Goal: Information Seeking & Learning: Learn about a topic

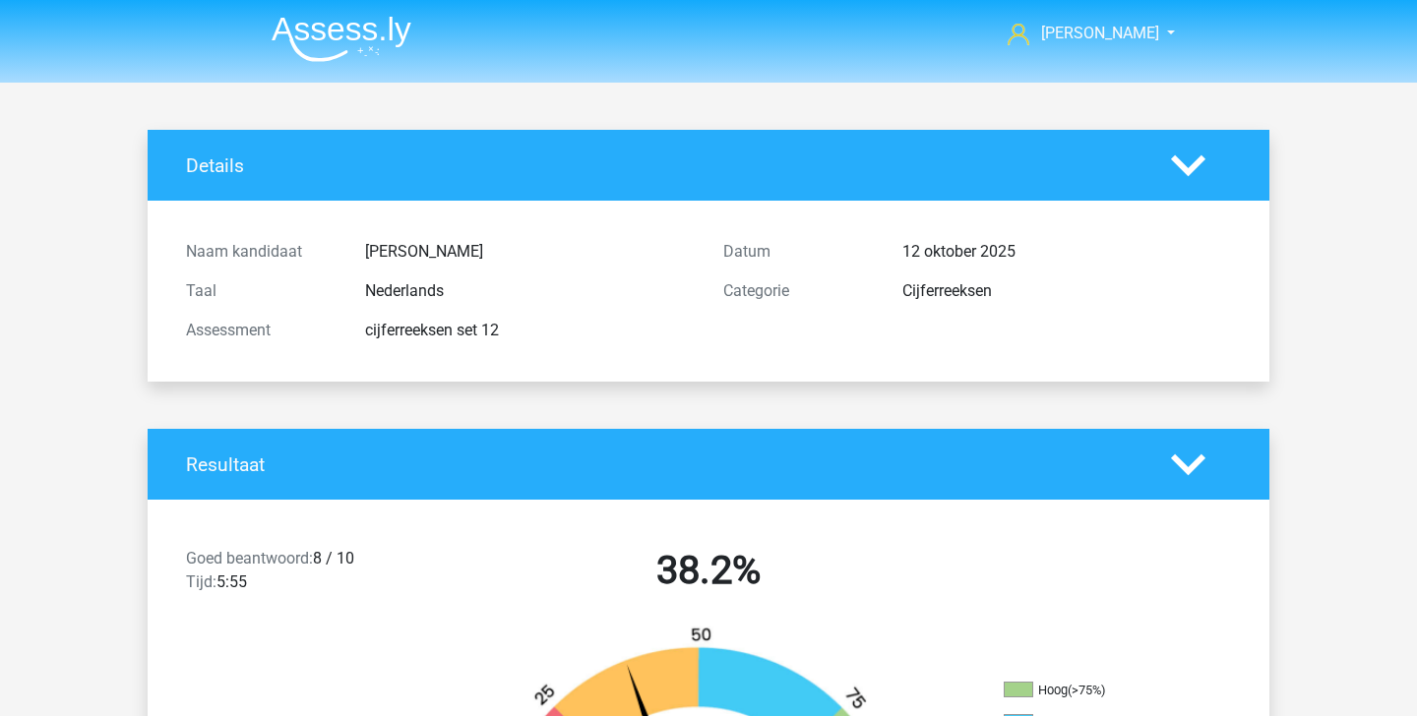
click at [332, 31] on img at bounding box center [342, 39] width 140 height 46
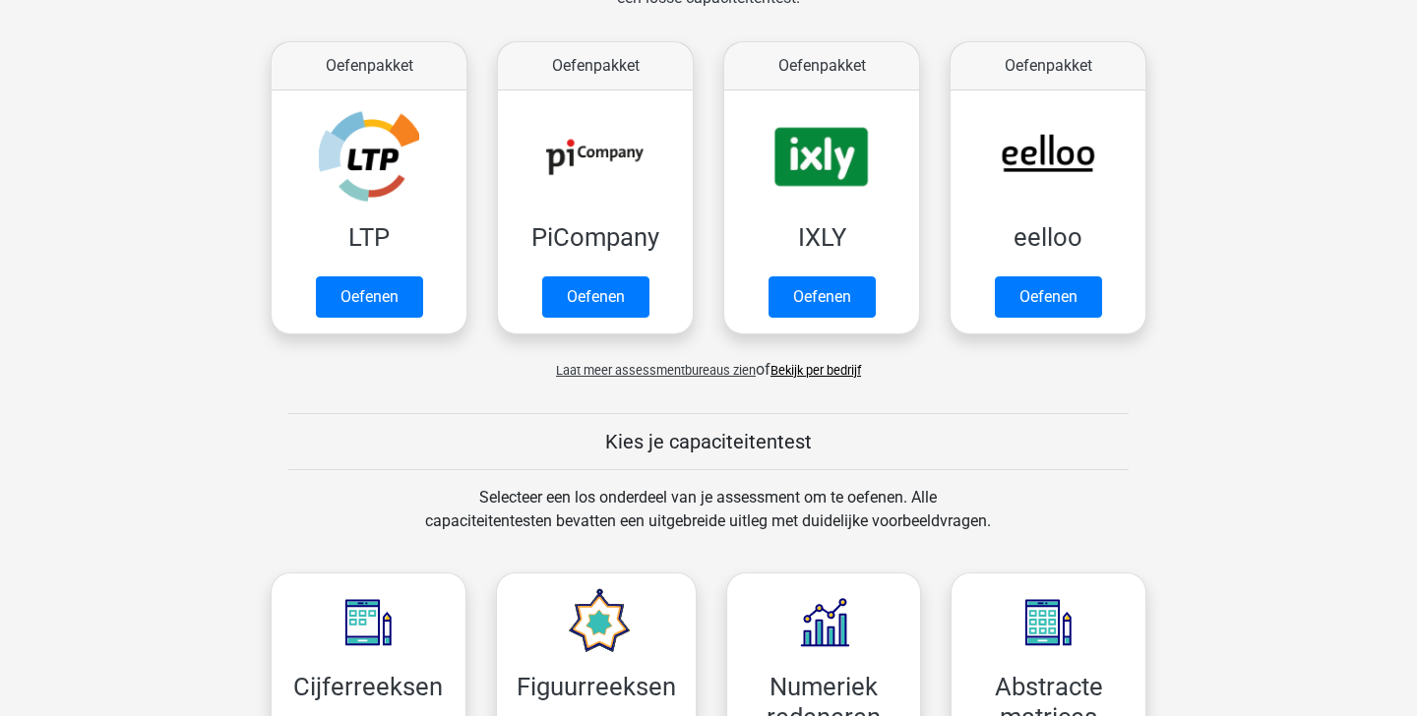
scroll to position [348, 0]
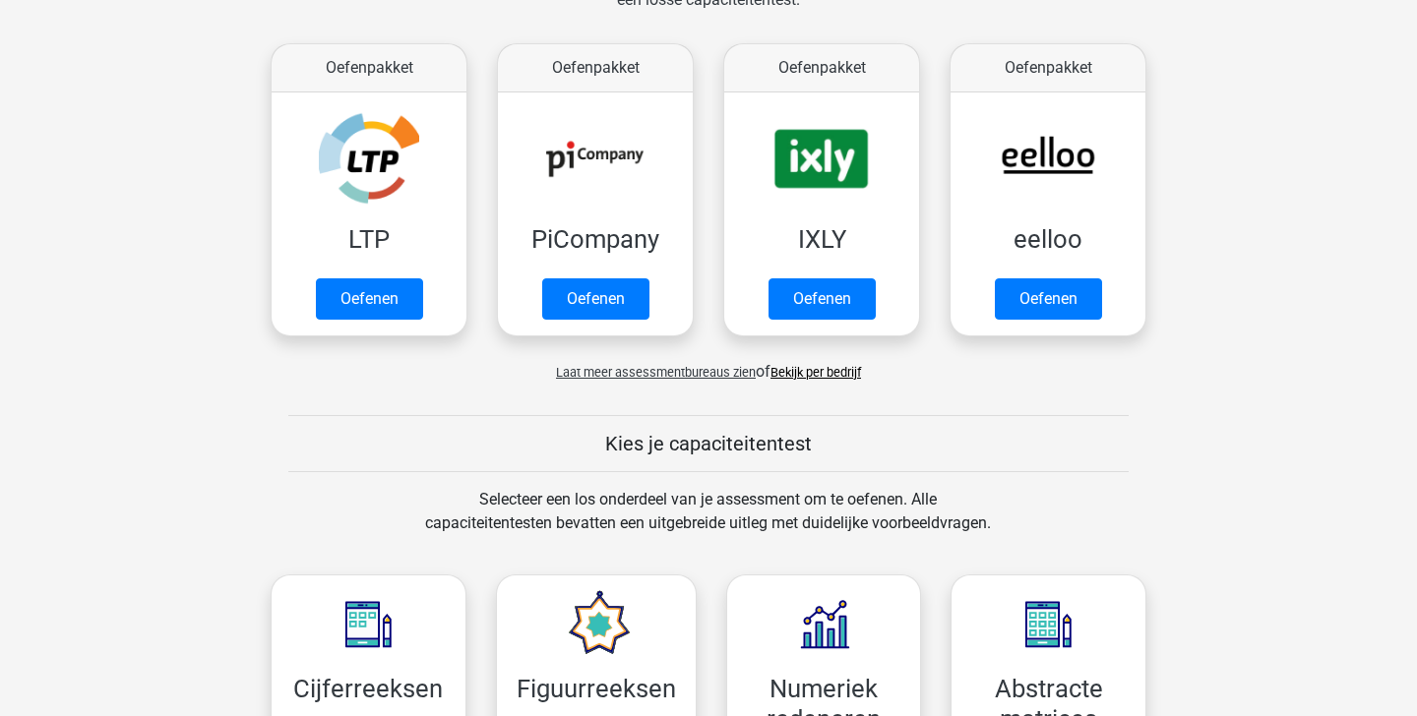
click at [674, 373] on span "Laat meer assessmentbureaus zien" at bounding box center [656, 372] width 200 height 15
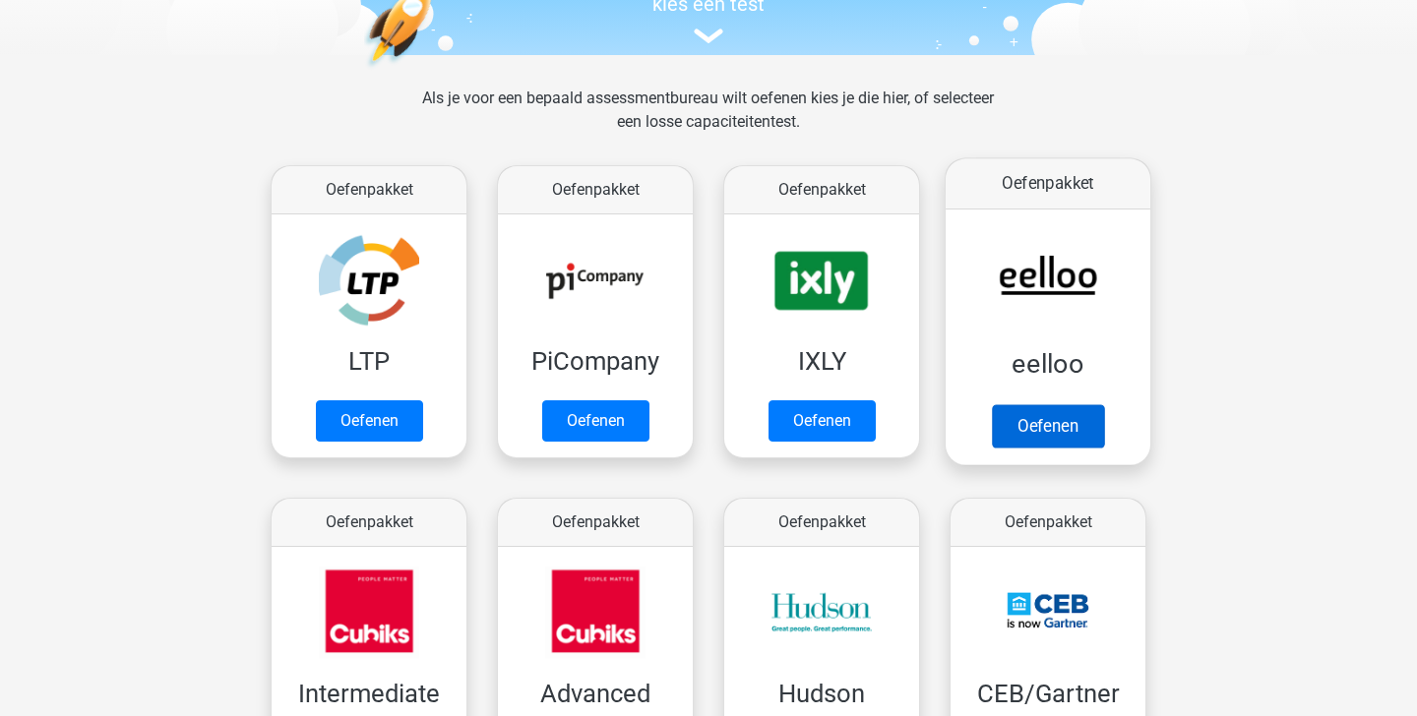
scroll to position [229, 0]
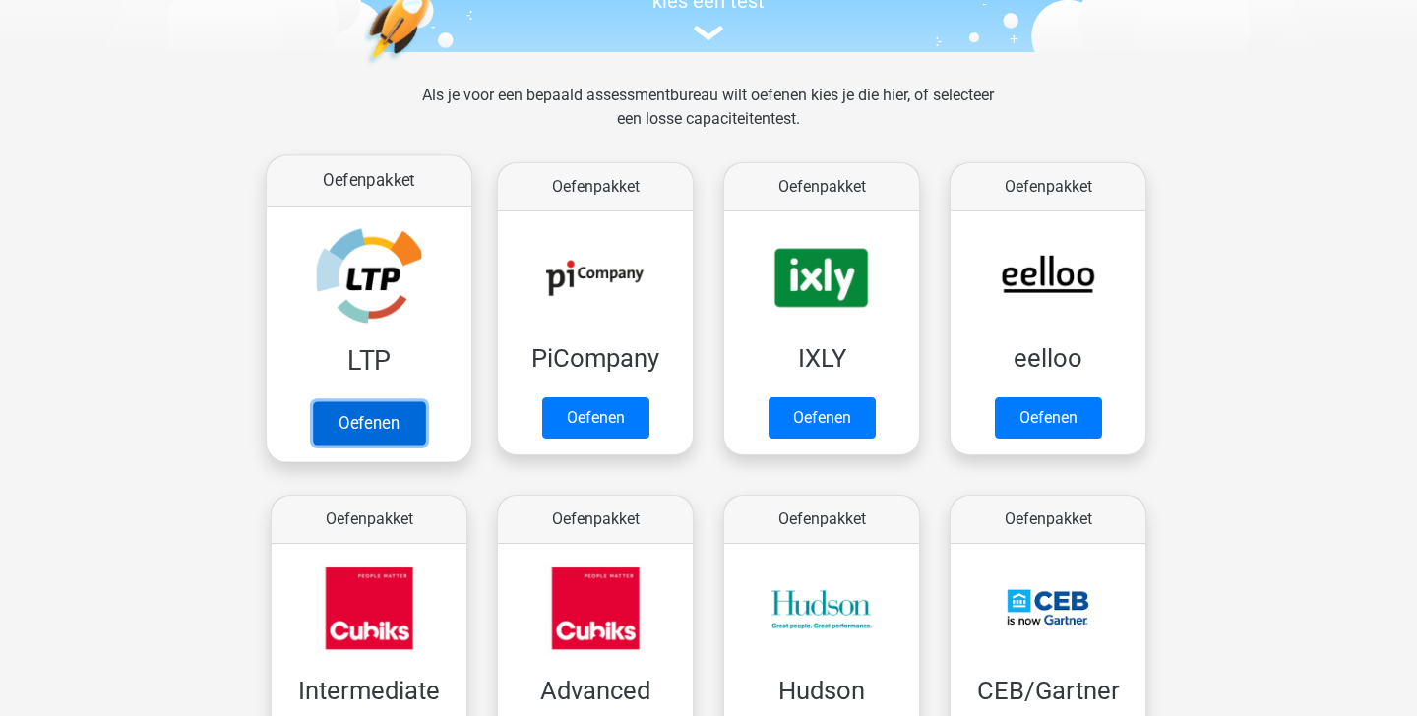
click at [392, 427] on link "Oefenen" at bounding box center [369, 422] width 112 height 43
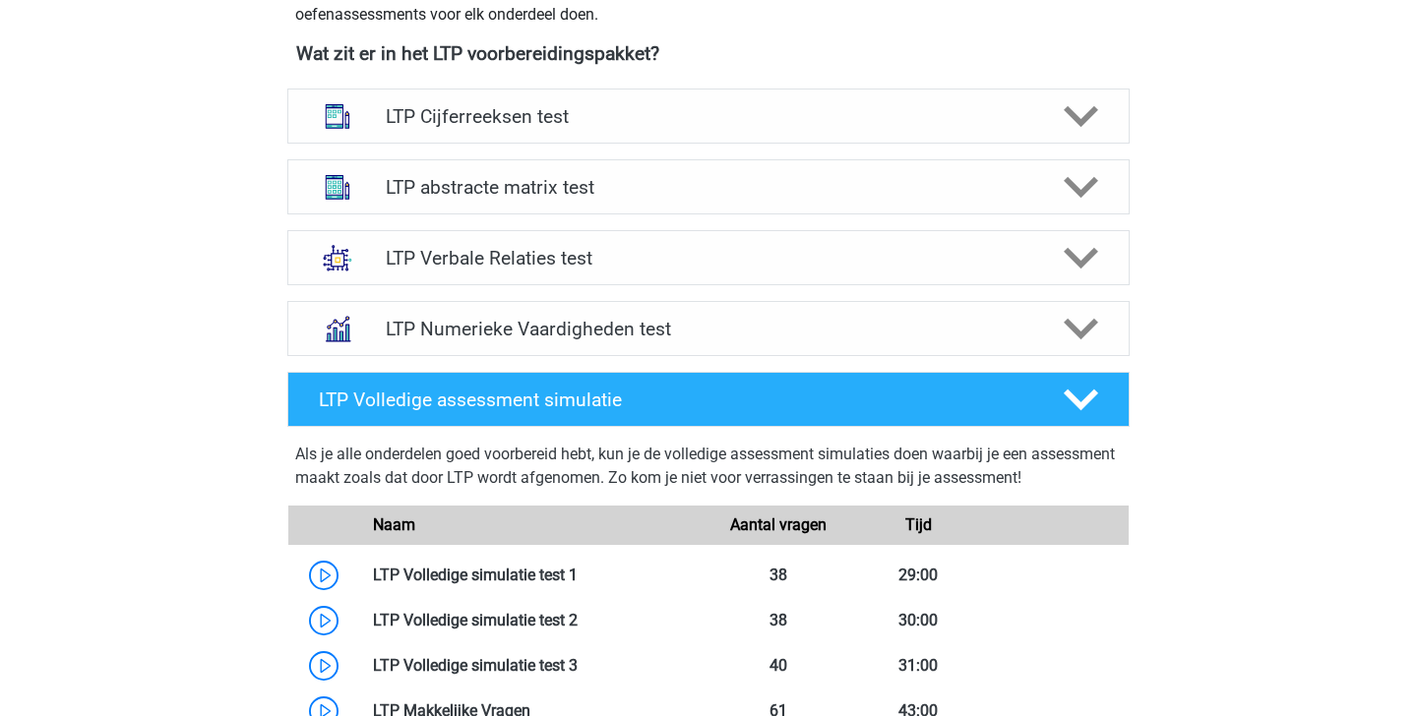
scroll to position [754, 0]
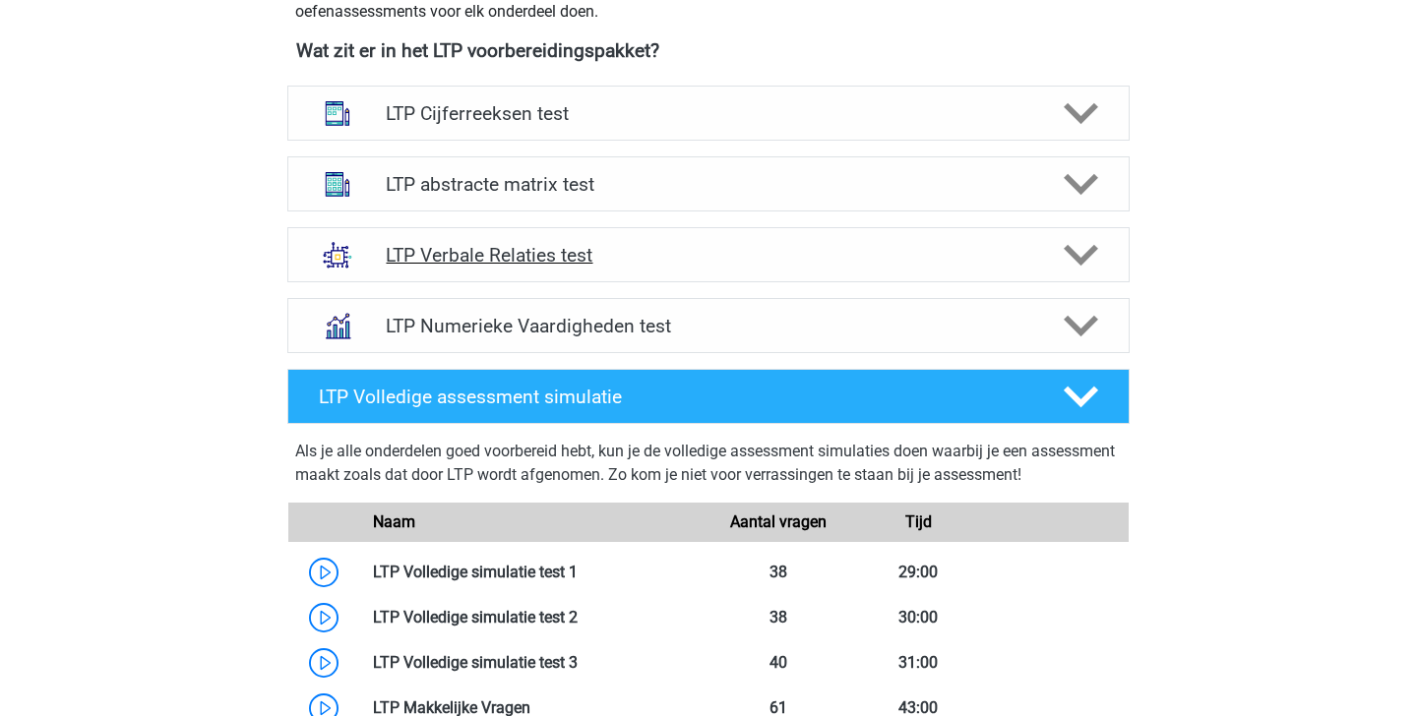
click at [834, 235] on div "LTP Verbale Relaties test" at bounding box center [708, 254] width 842 height 55
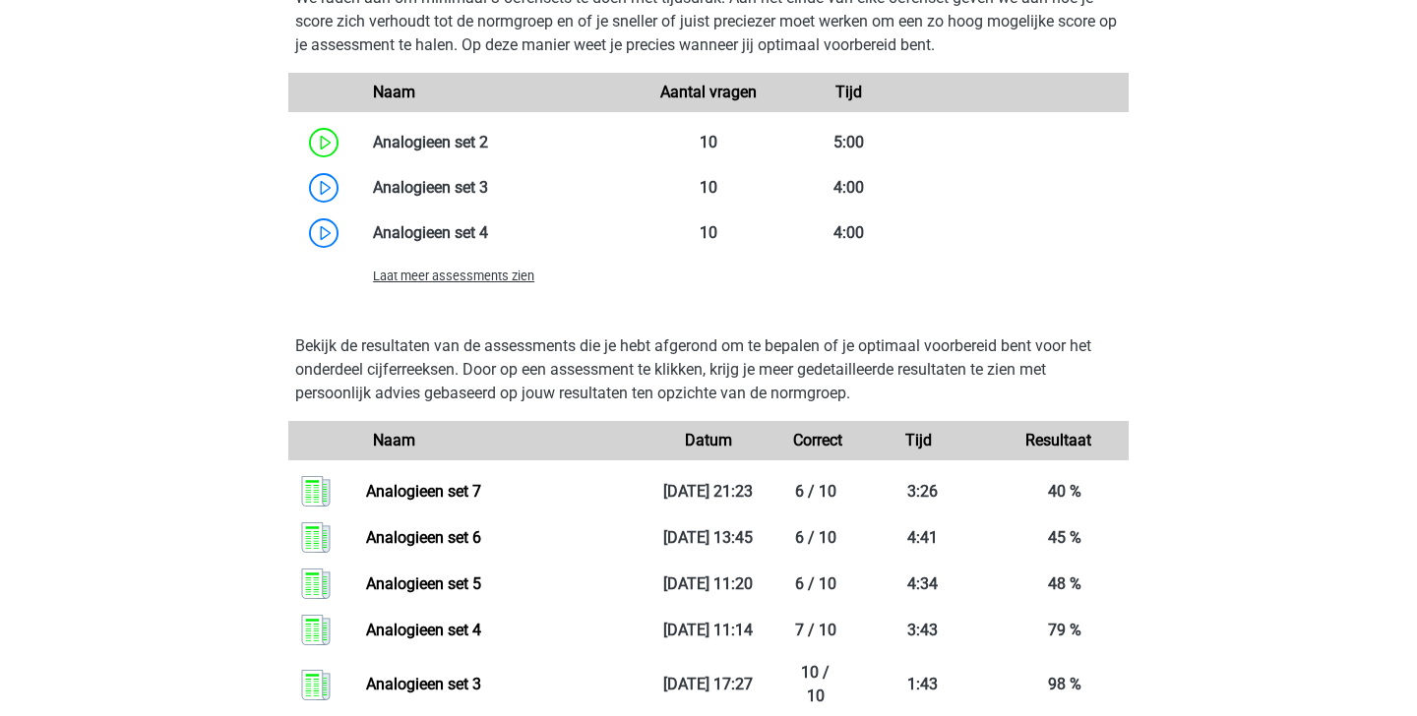
scroll to position [1786, 0]
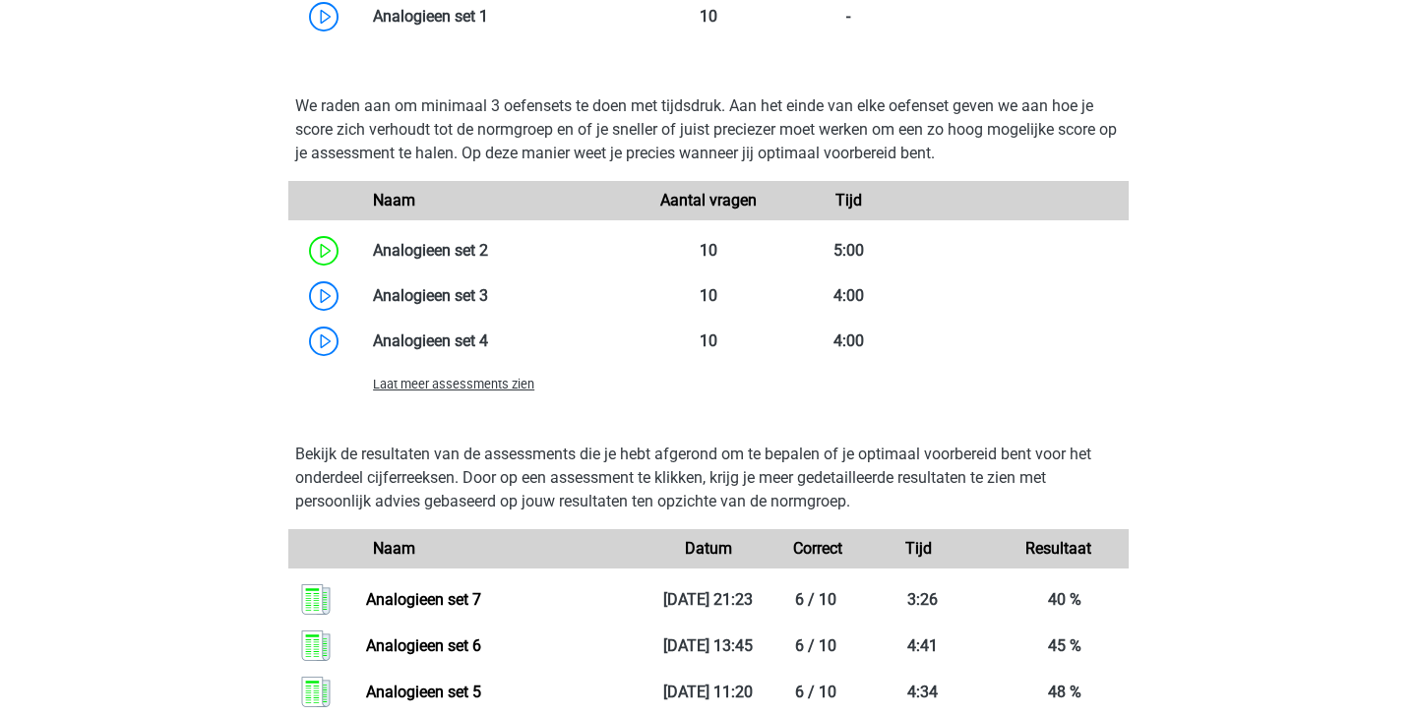
click at [513, 378] on span "Laat meer assessments zien" at bounding box center [453, 384] width 161 height 15
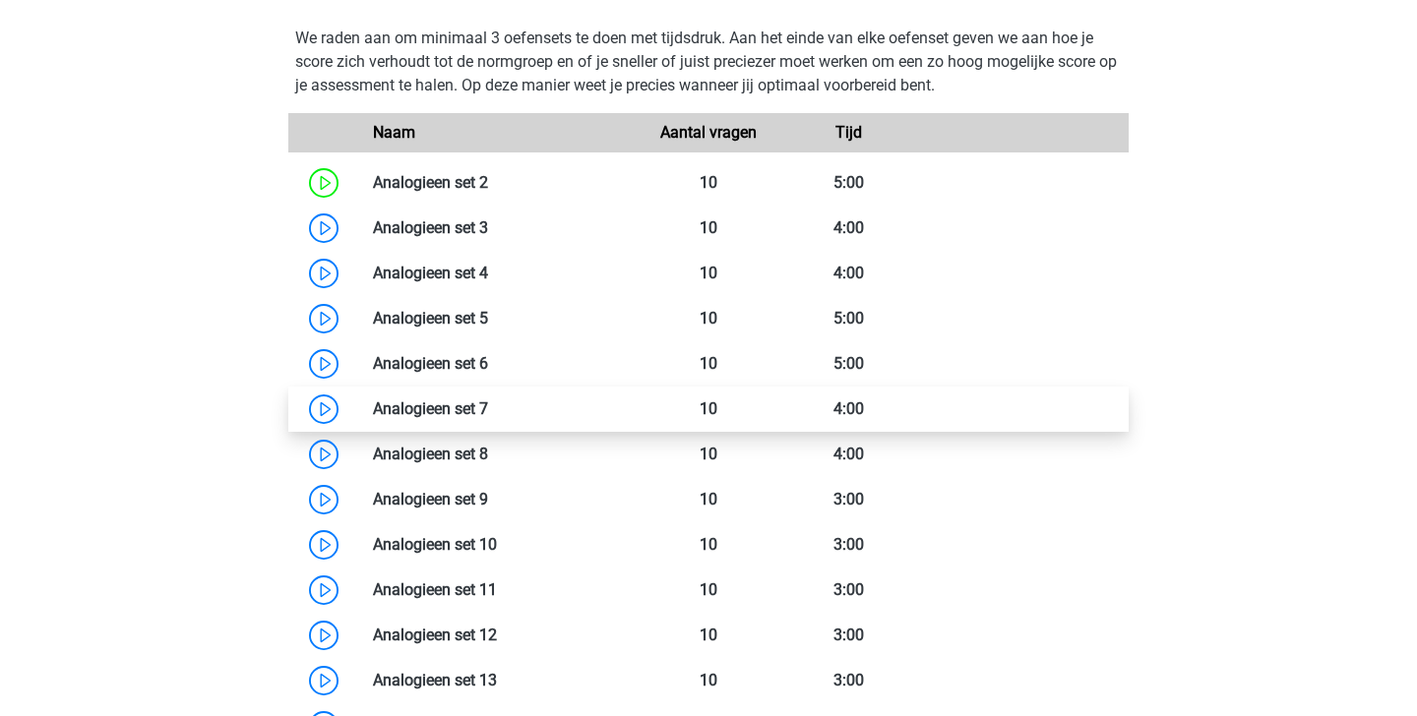
scroll to position [1855, 0]
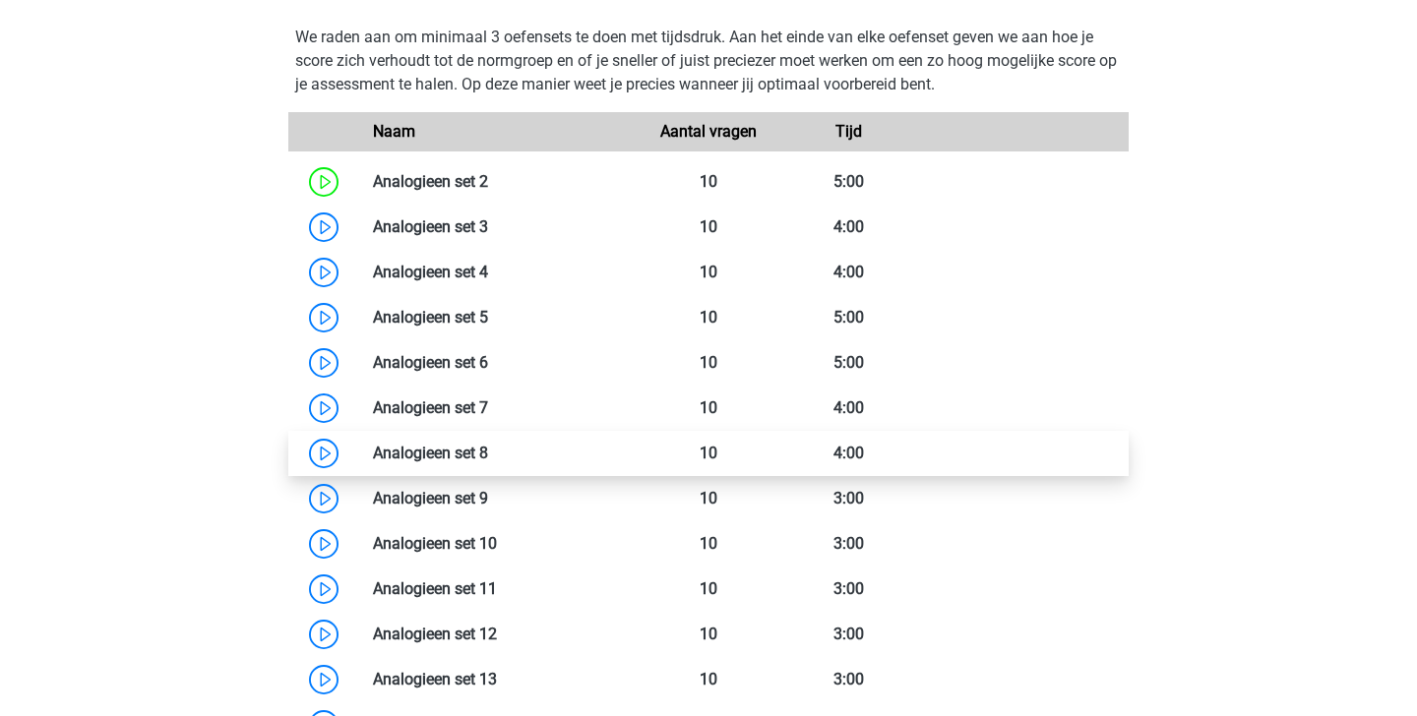
click at [488, 453] on link at bounding box center [488, 453] width 0 height 19
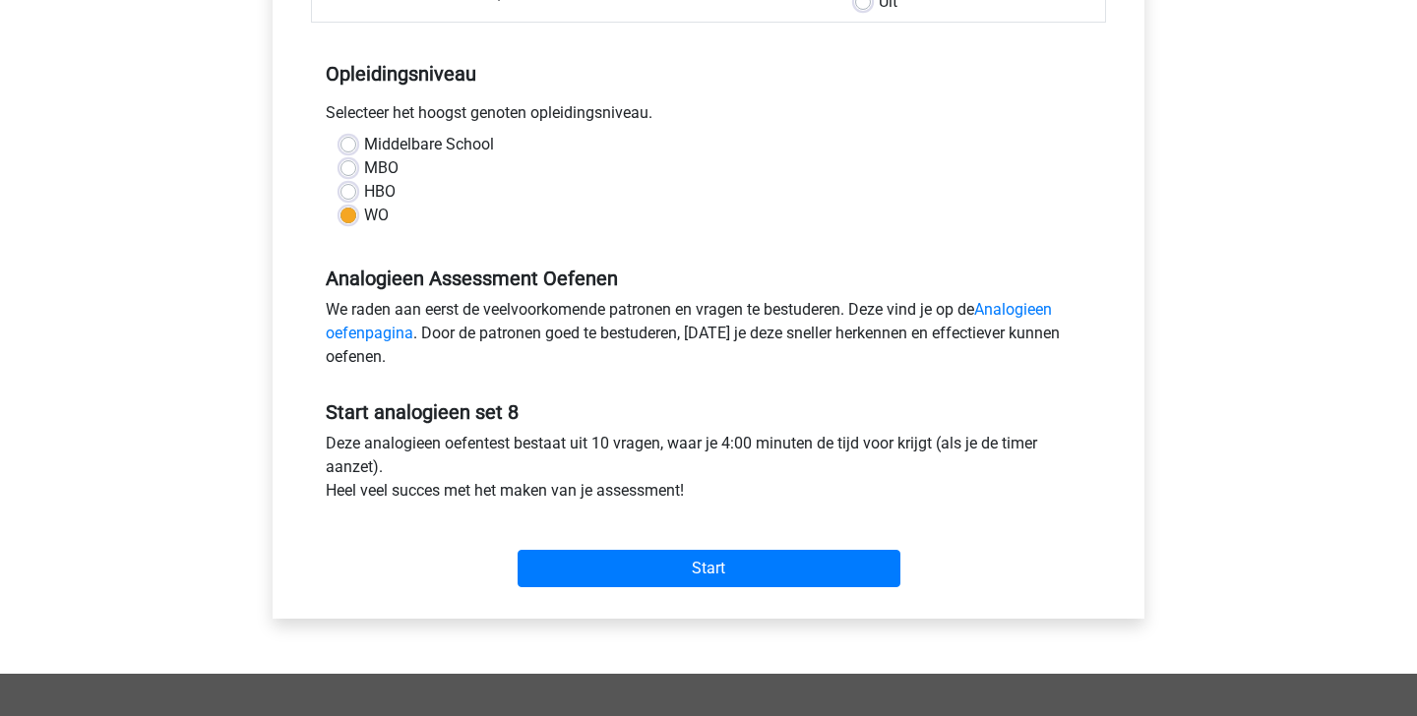
scroll to position [366, 0]
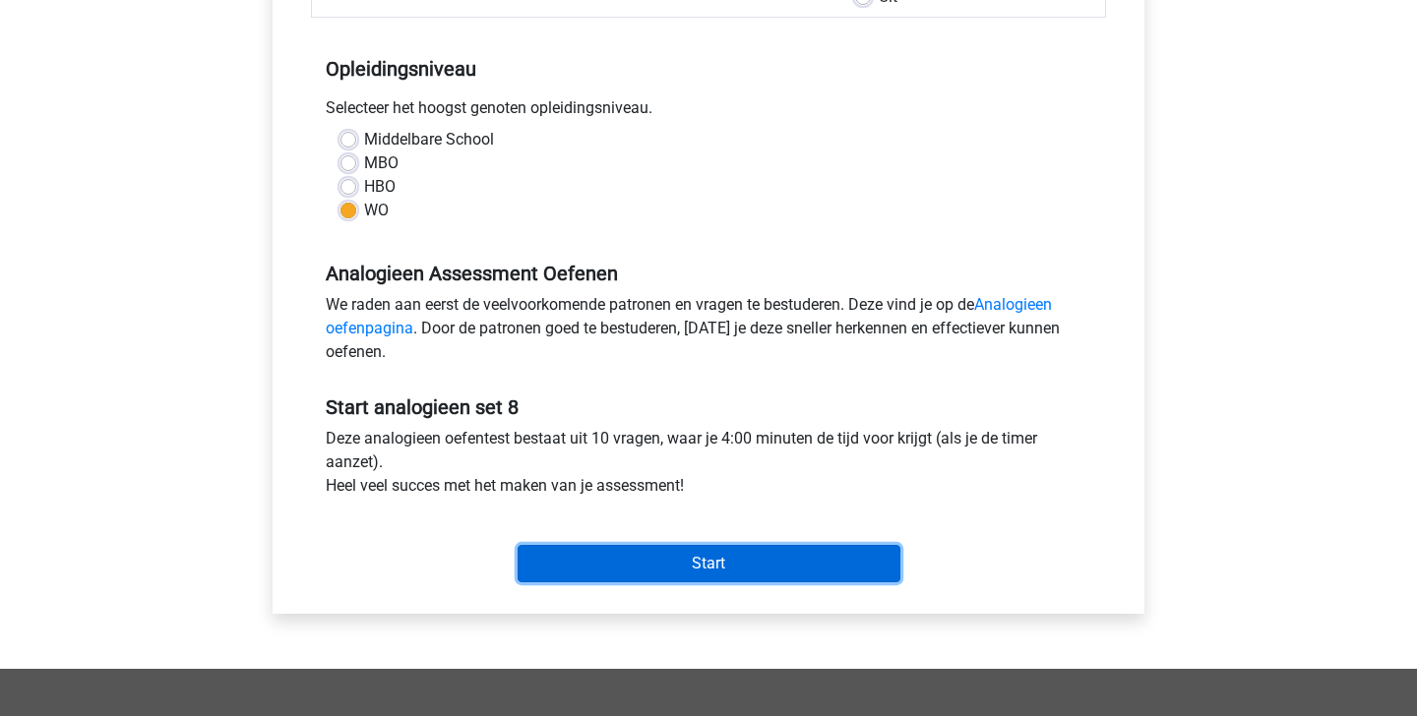
click at [742, 569] on input "Start" at bounding box center [709, 563] width 383 height 37
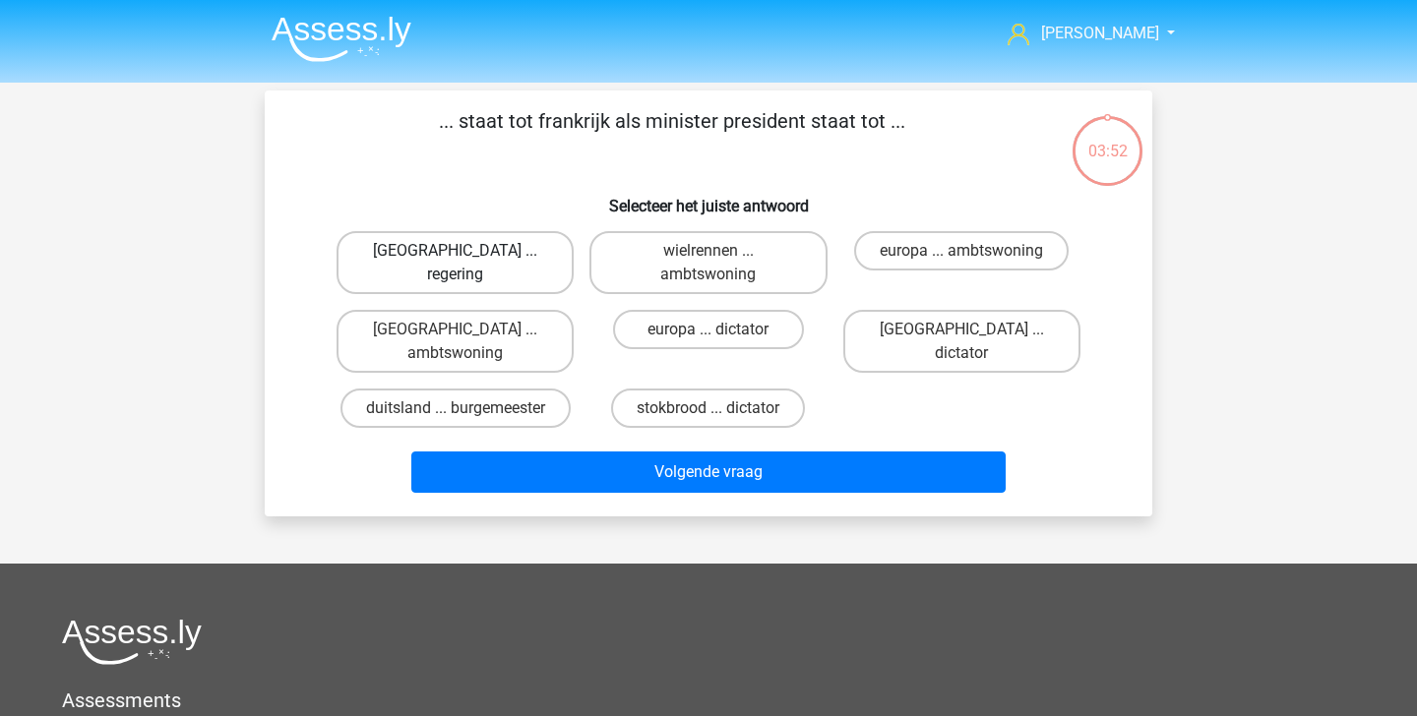
click at [516, 252] on label "parijs ... regering" at bounding box center [455, 262] width 237 height 63
click at [468, 252] on input "parijs ... regering" at bounding box center [462, 257] width 13 height 13
radio input "true"
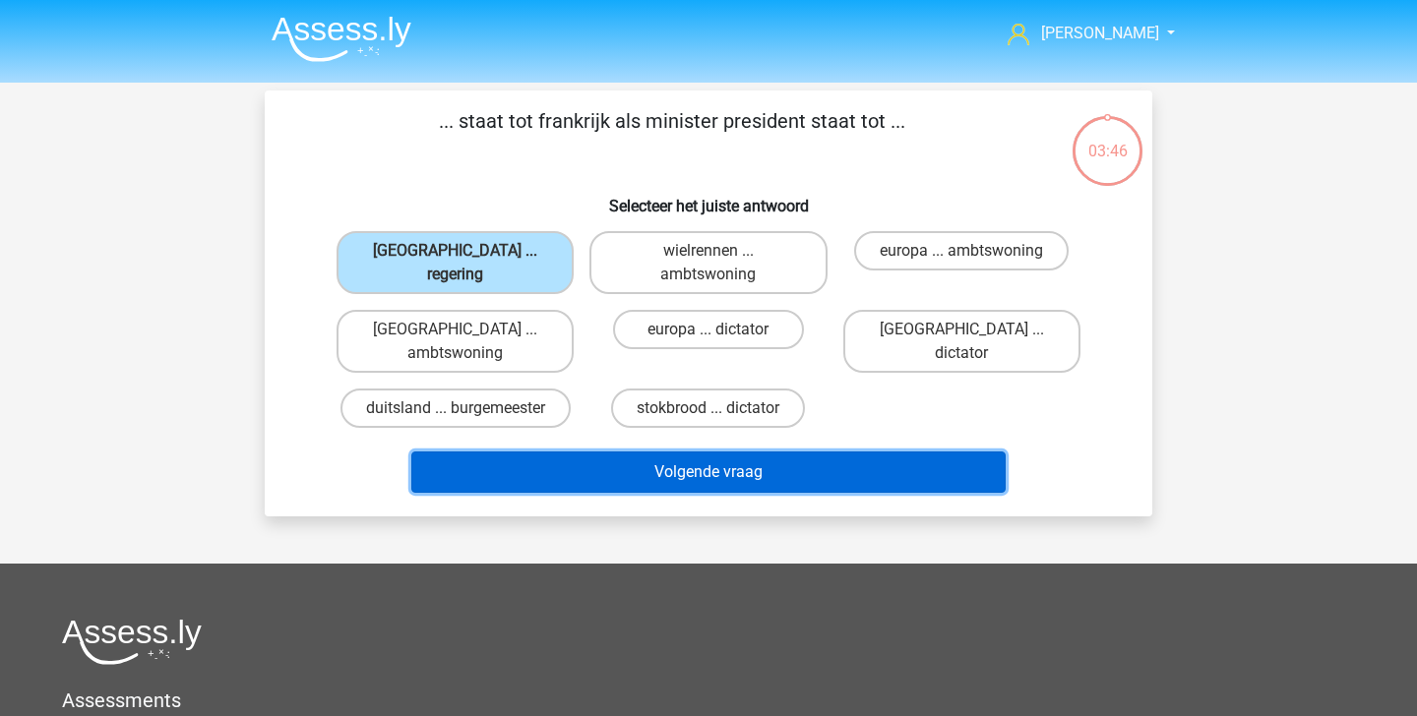
click at [677, 461] on button "Volgende vraag" at bounding box center [708, 472] width 595 height 41
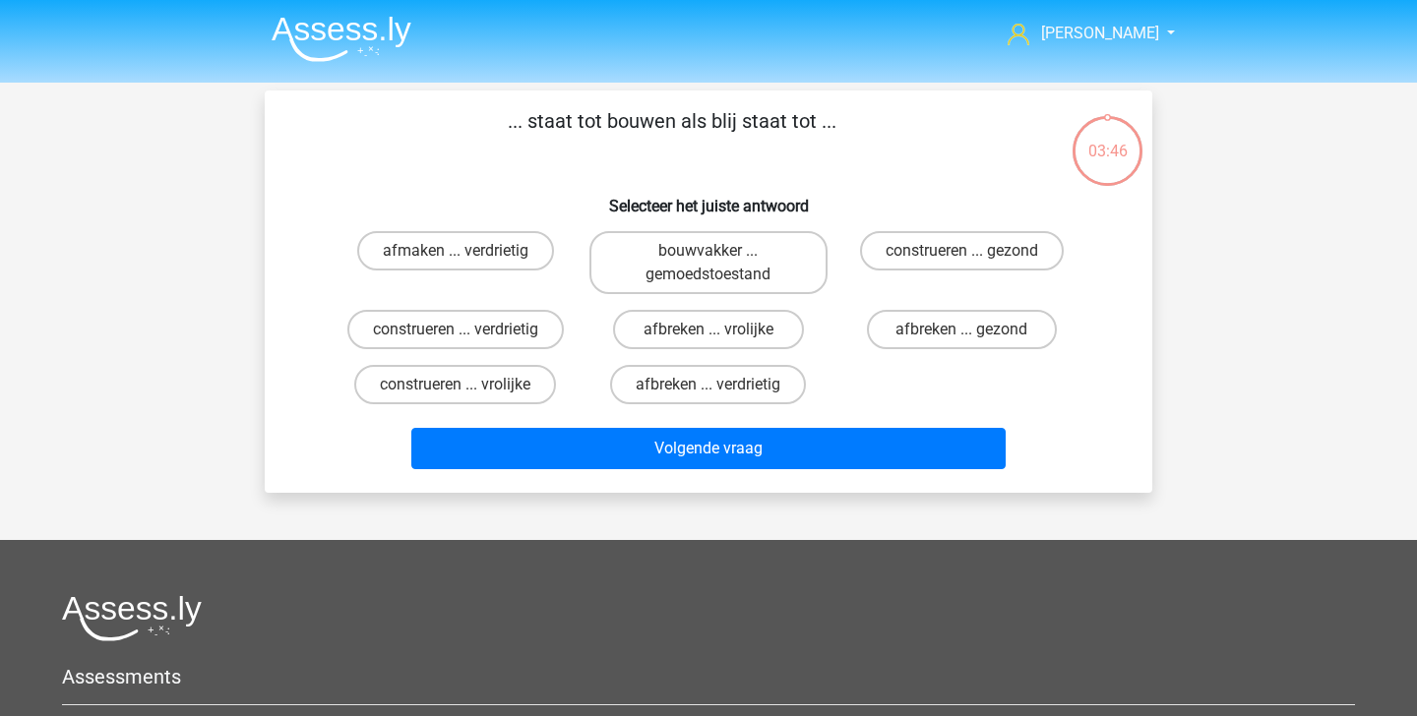
scroll to position [91, 0]
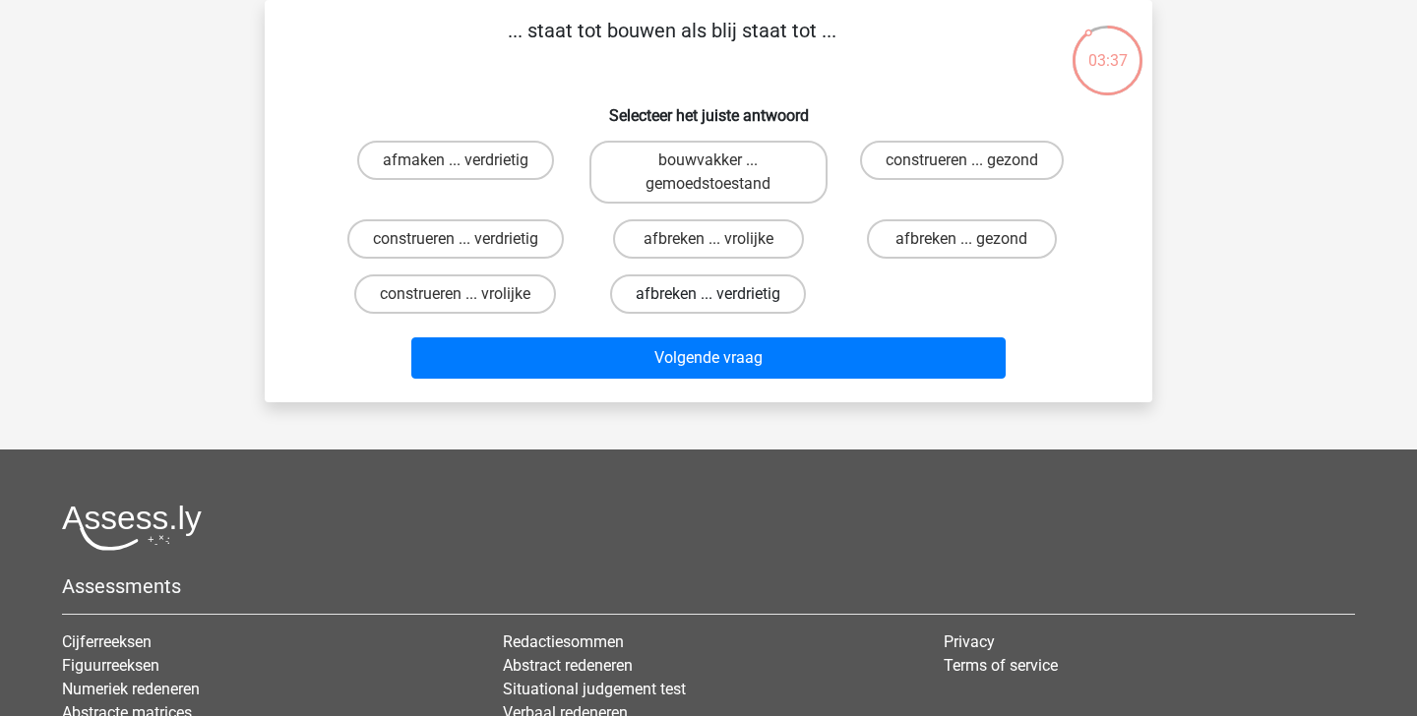
click at [754, 281] on label "afbreken ... verdrietig" at bounding box center [708, 294] width 196 height 39
click at [721, 294] on input "afbreken ... verdrietig" at bounding box center [714, 300] width 13 height 13
radio input "true"
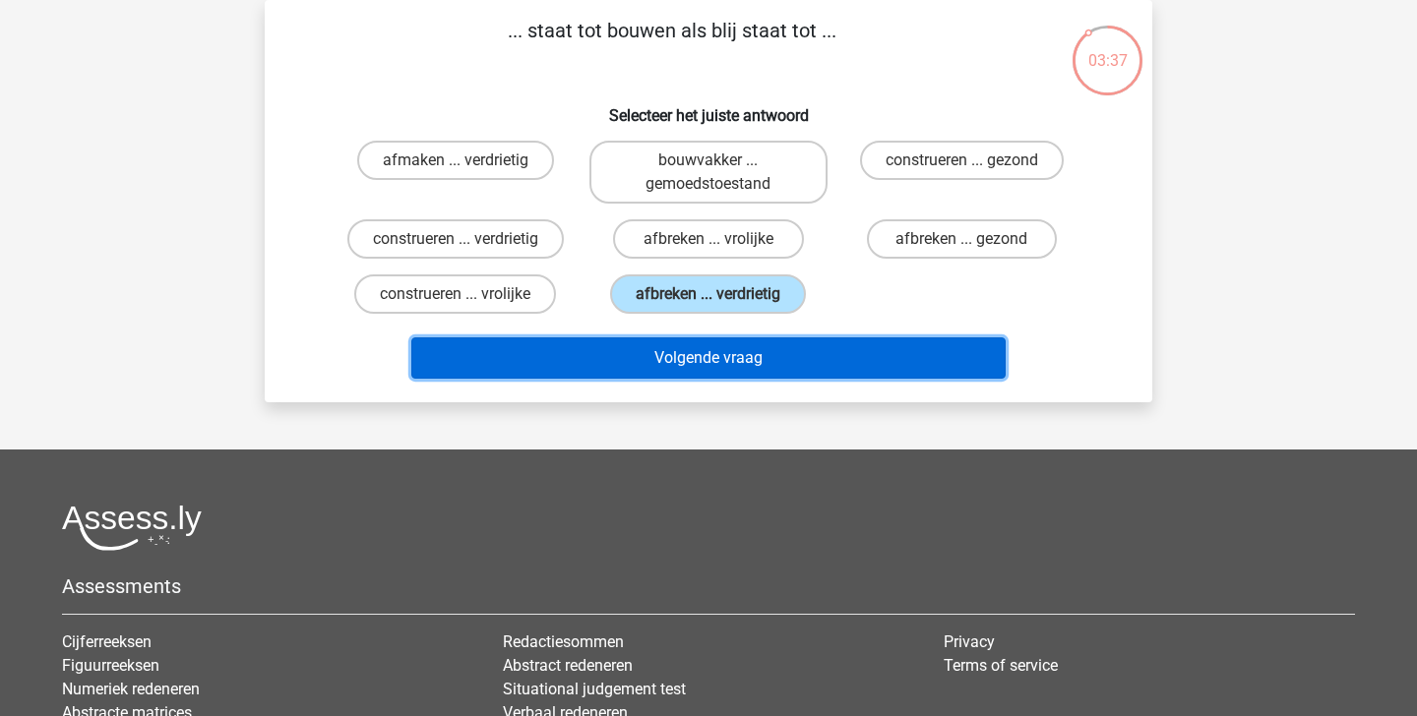
click at [767, 355] on button "Volgende vraag" at bounding box center [708, 357] width 595 height 41
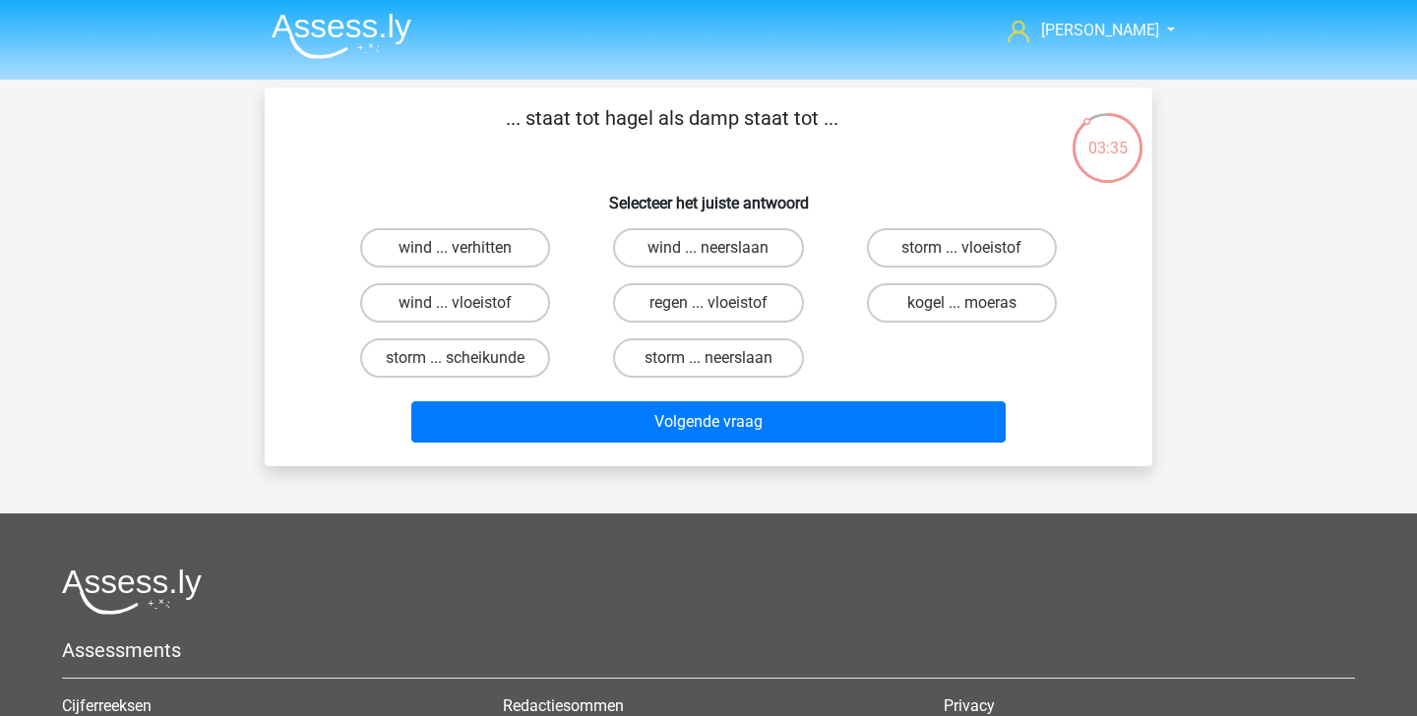
scroll to position [1, 0]
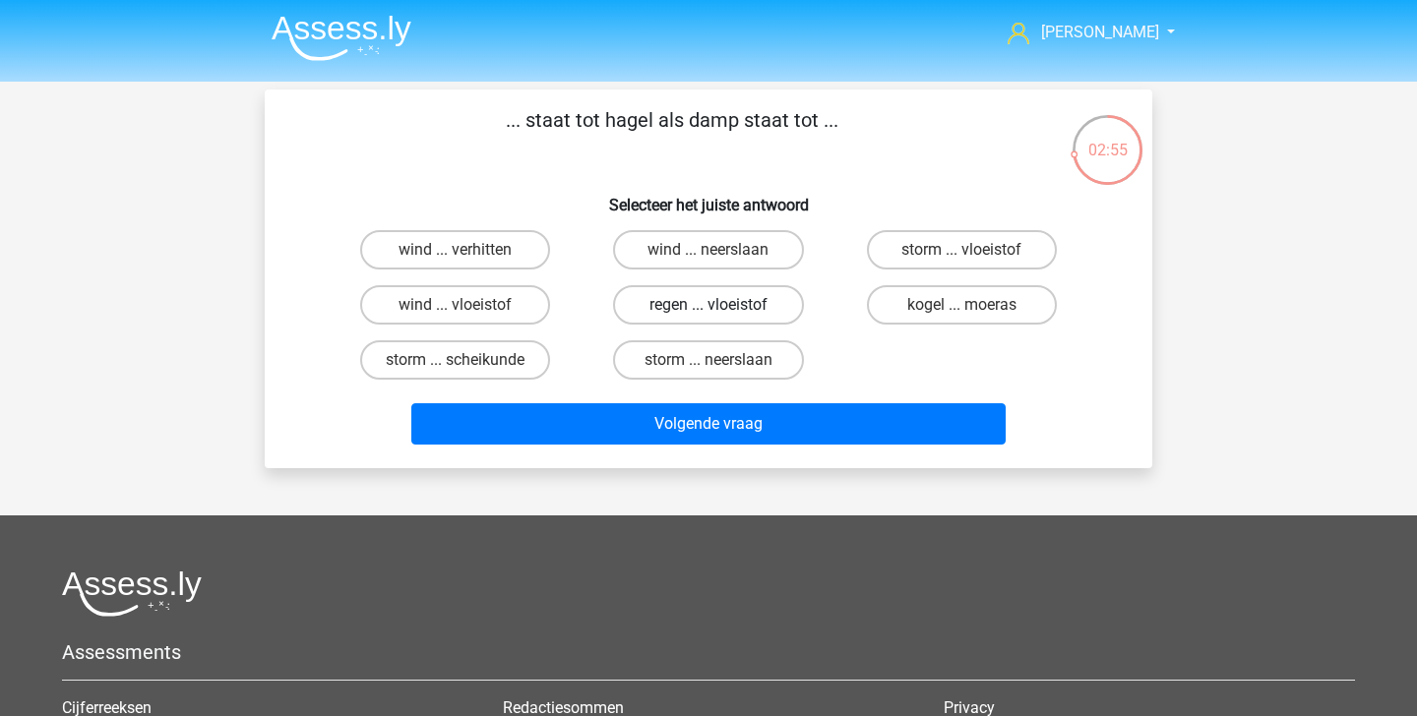
click at [731, 304] on label "regen ... vloeistof" at bounding box center [708, 304] width 190 height 39
click at [721, 305] on input "regen ... vloeistof" at bounding box center [714, 311] width 13 height 13
radio input "true"
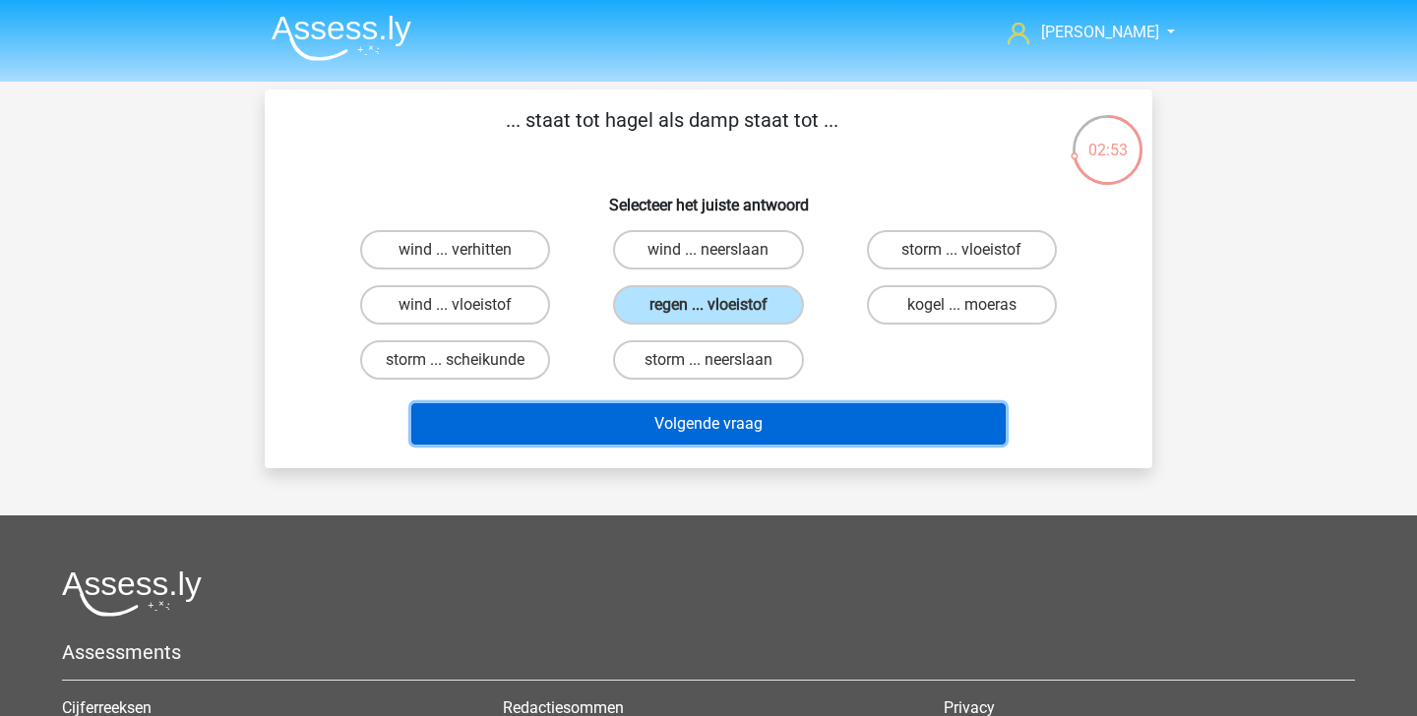
click at [749, 428] on button "Volgende vraag" at bounding box center [708, 423] width 595 height 41
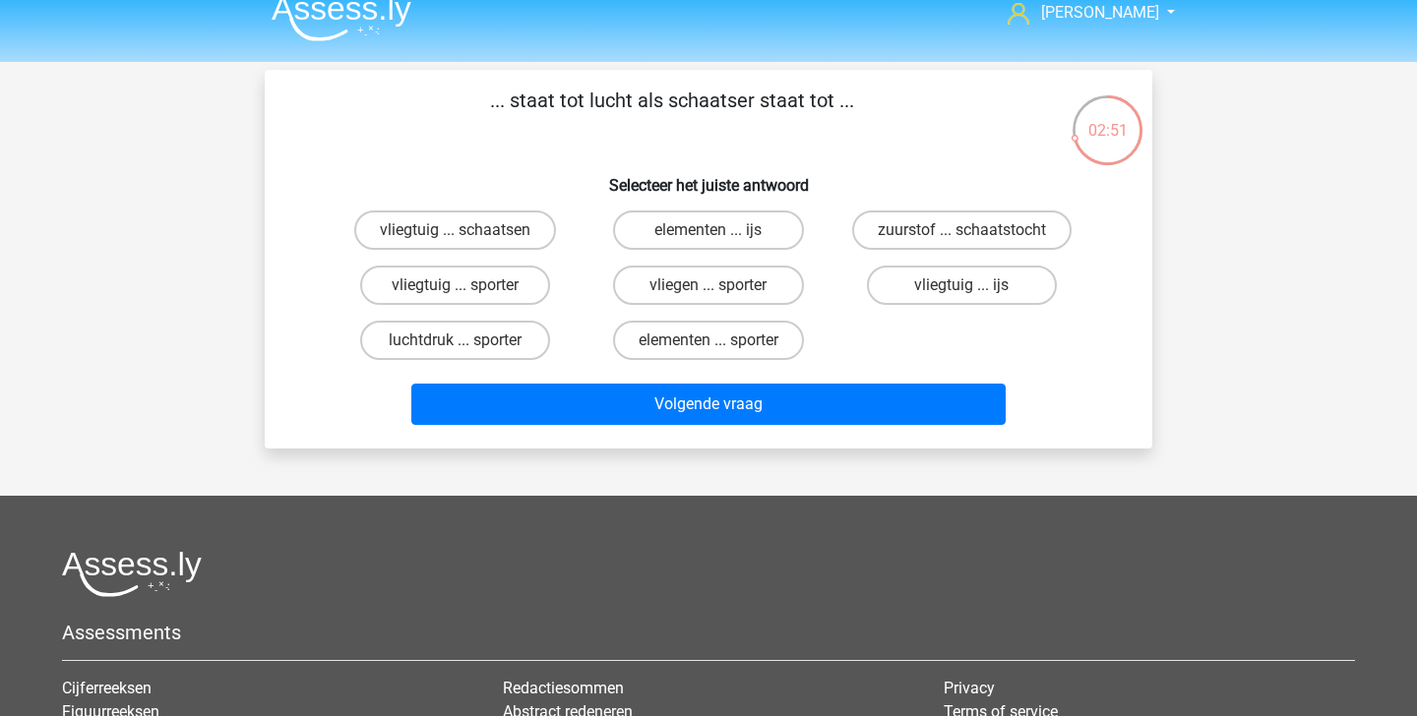
scroll to position [20, 0]
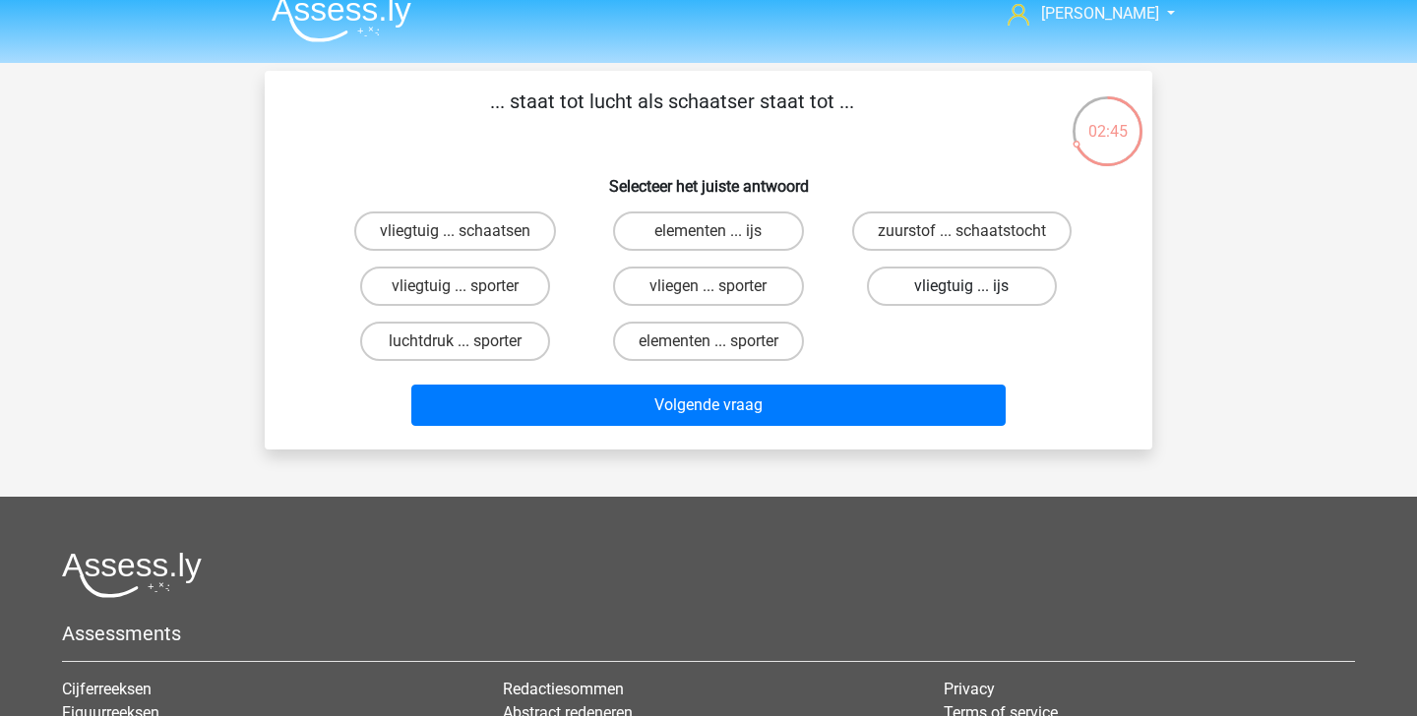
click at [1012, 297] on label "vliegtuig ... ijs" at bounding box center [962, 286] width 190 height 39
click at [974, 297] on input "vliegtuig ... ijs" at bounding box center [967, 292] width 13 height 13
radio input "true"
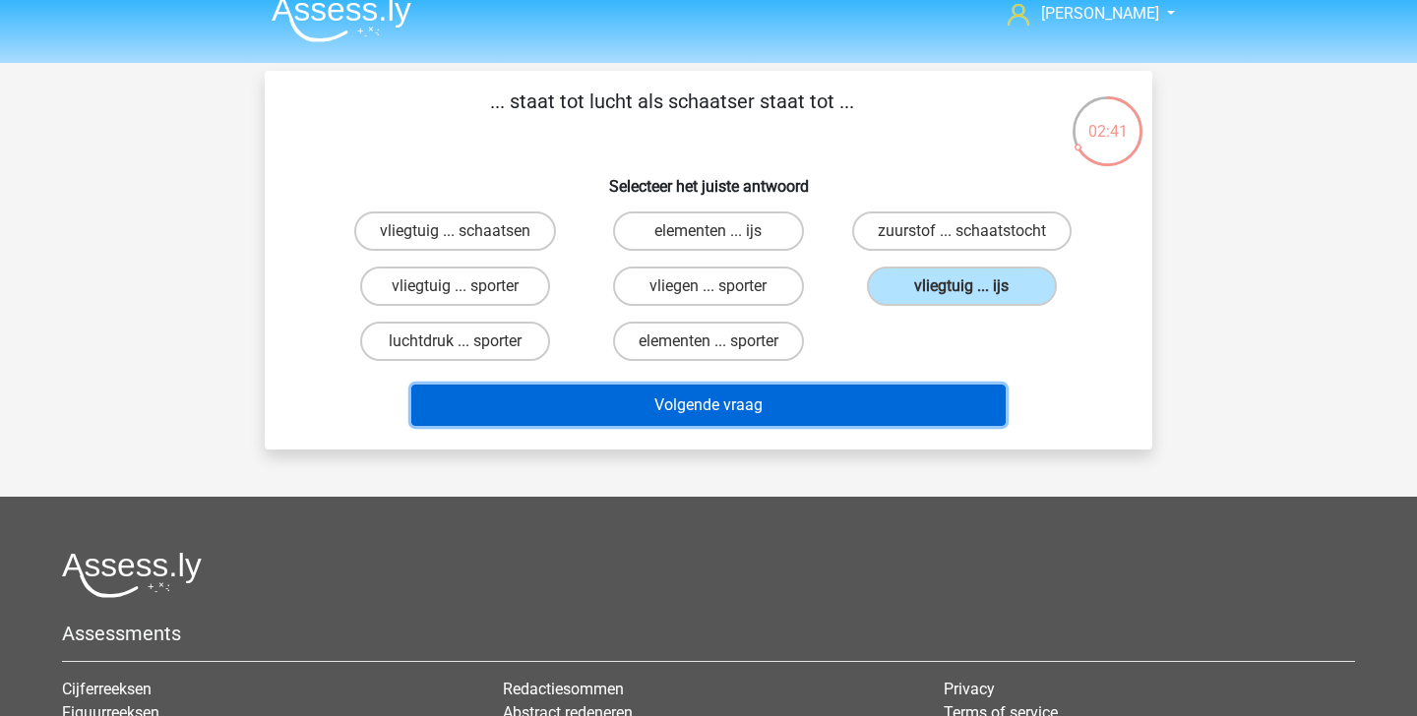
click at [913, 411] on button "Volgende vraag" at bounding box center [708, 405] width 595 height 41
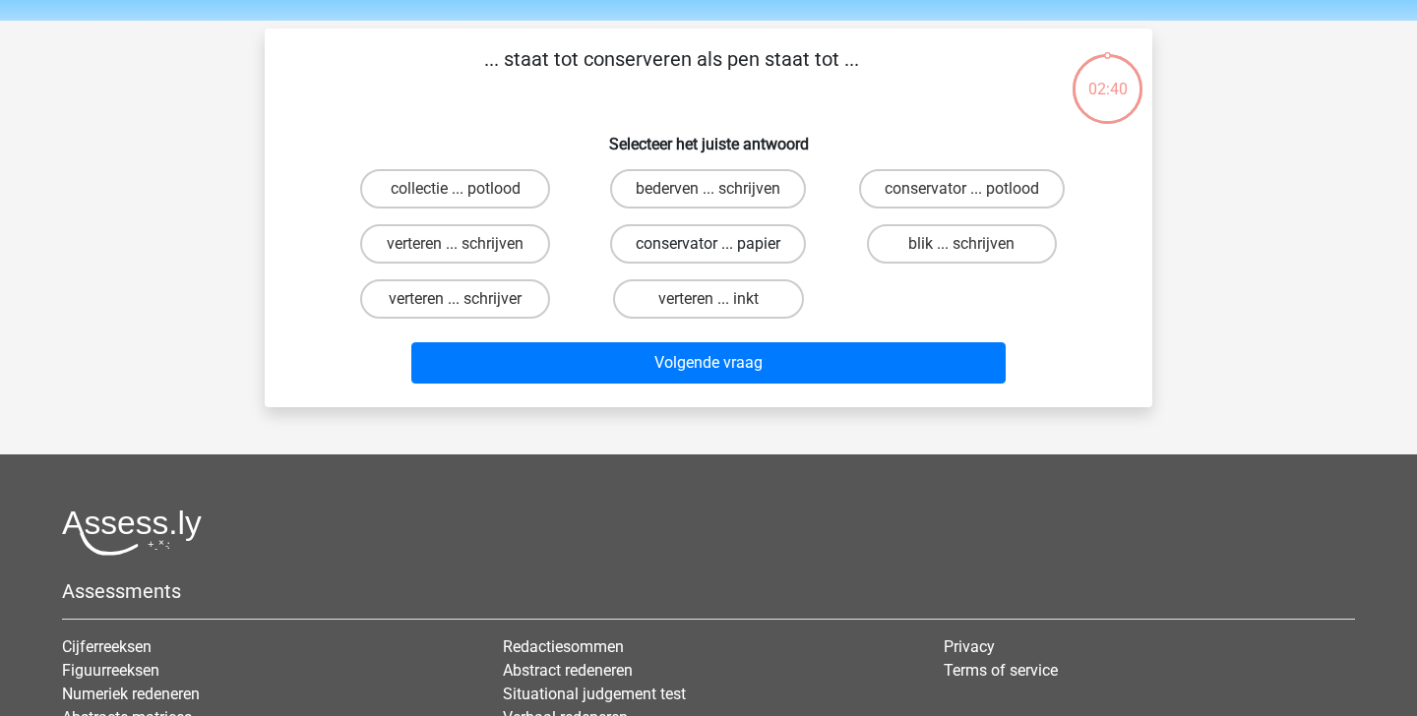
scroll to position [51, 0]
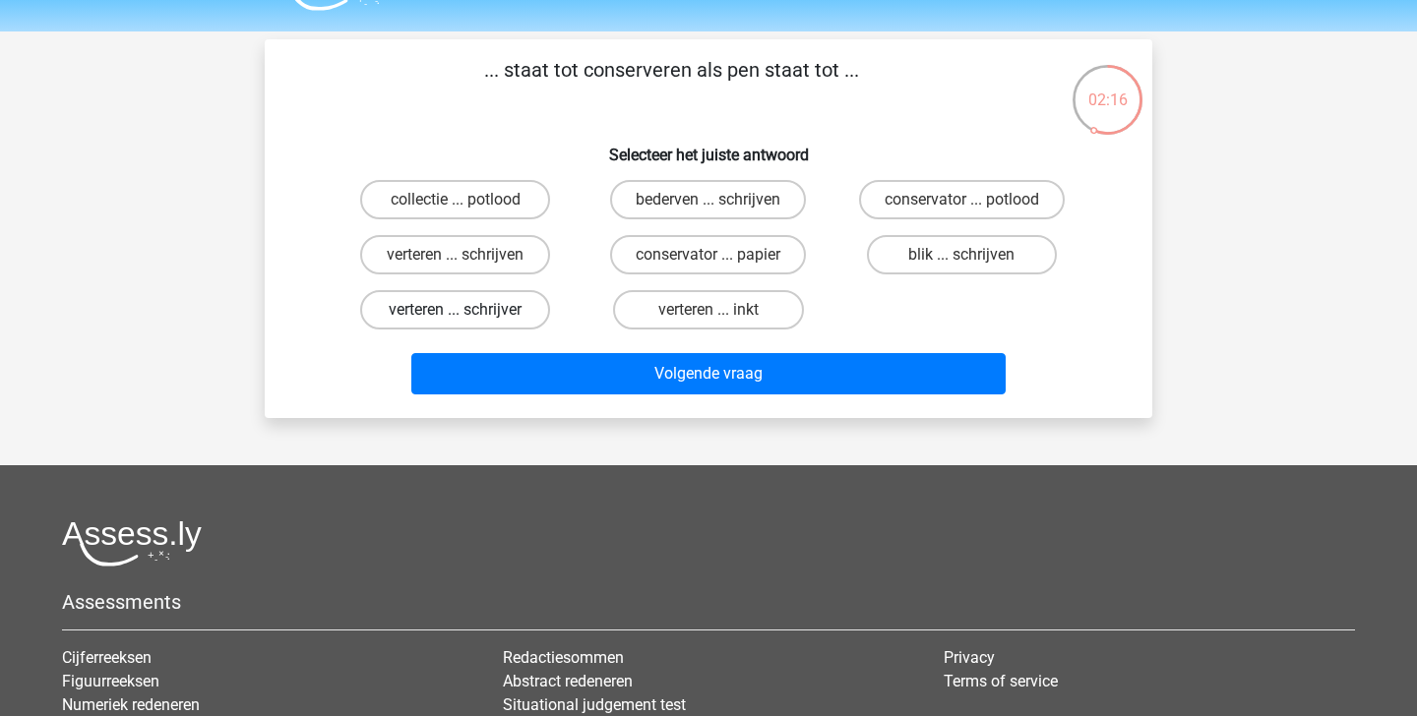
click at [521, 315] on label "verteren ... schrijver" at bounding box center [455, 309] width 190 height 39
click at [468, 315] on input "verteren ... schrijver" at bounding box center [462, 316] width 13 height 13
radio input "true"
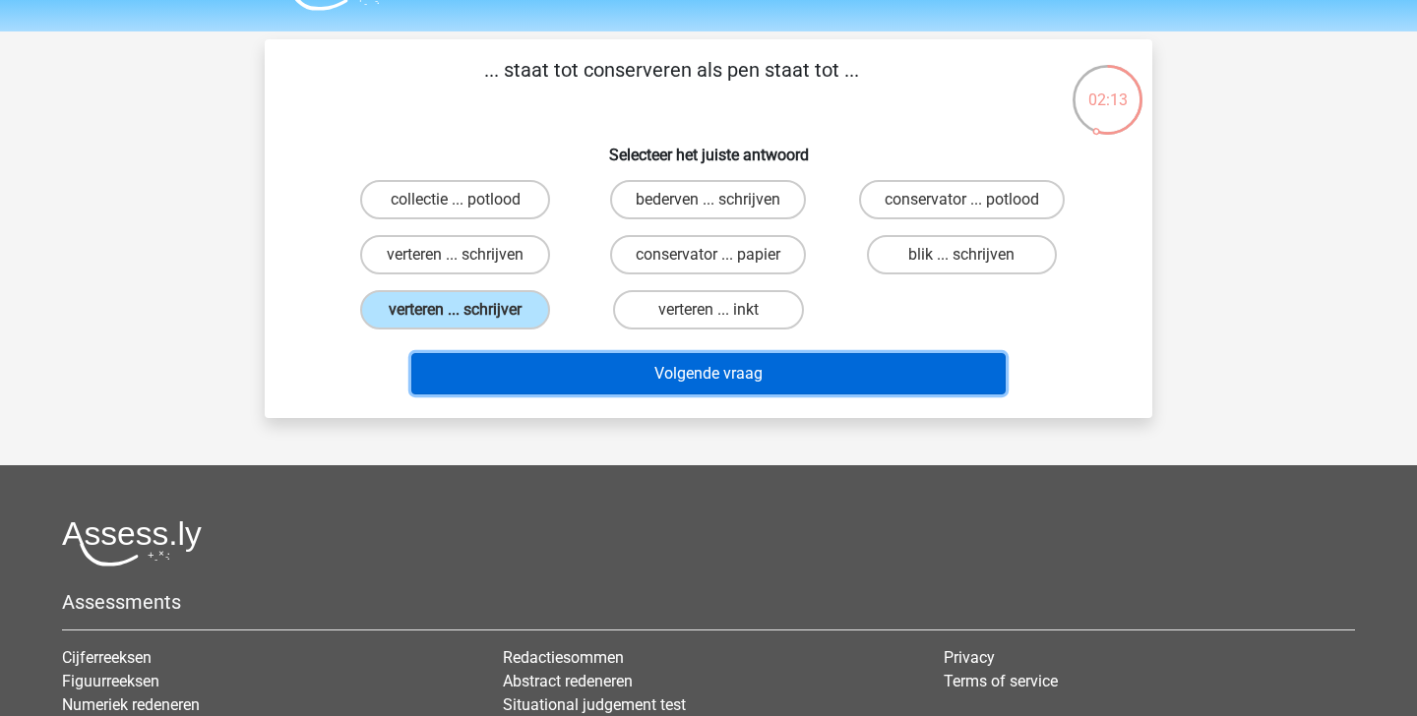
click at [586, 375] on button "Volgende vraag" at bounding box center [708, 373] width 595 height 41
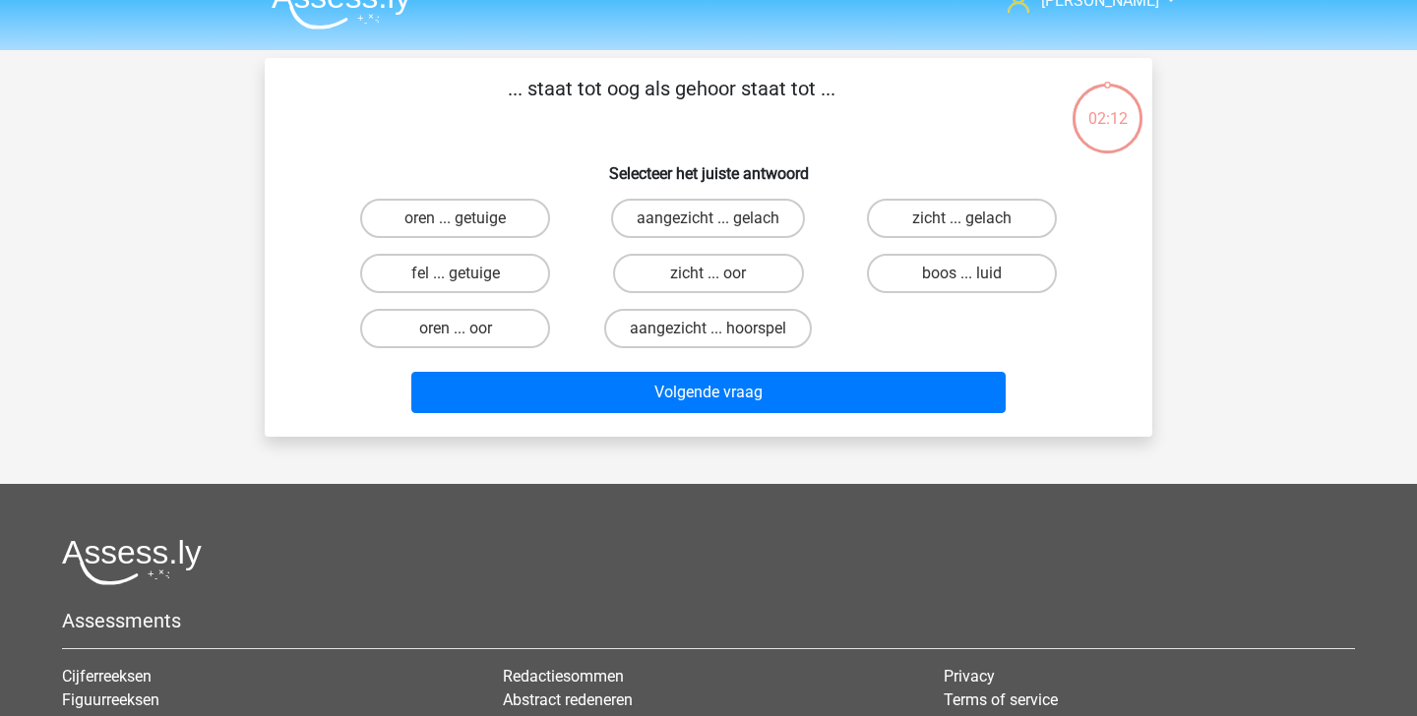
scroll to position [31, 0]
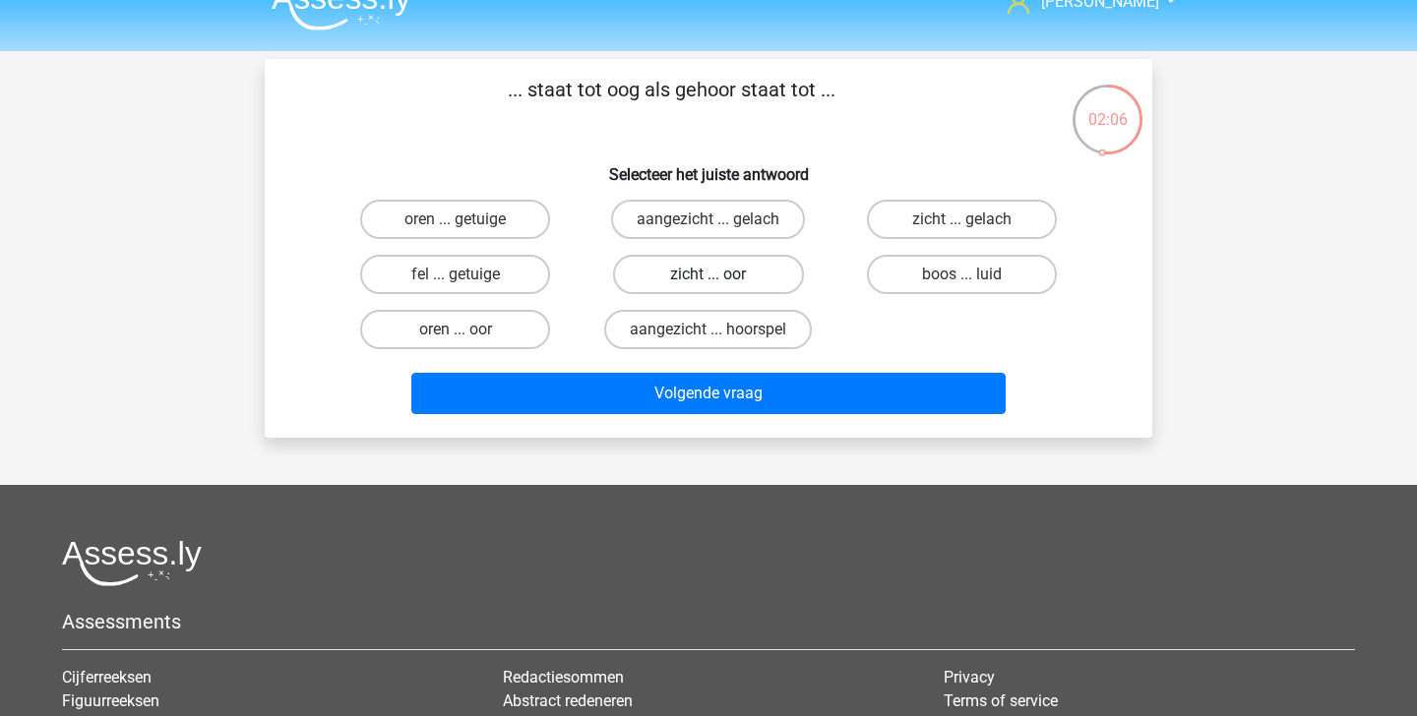
click at [708, 271] on label "zicht ... oor" at bounding box center [708, 274] width 190 height 39
click at [708, 275] on input "zicht ... oor" at bounding box center [714, 281] width 13 height 13
radio input "true"
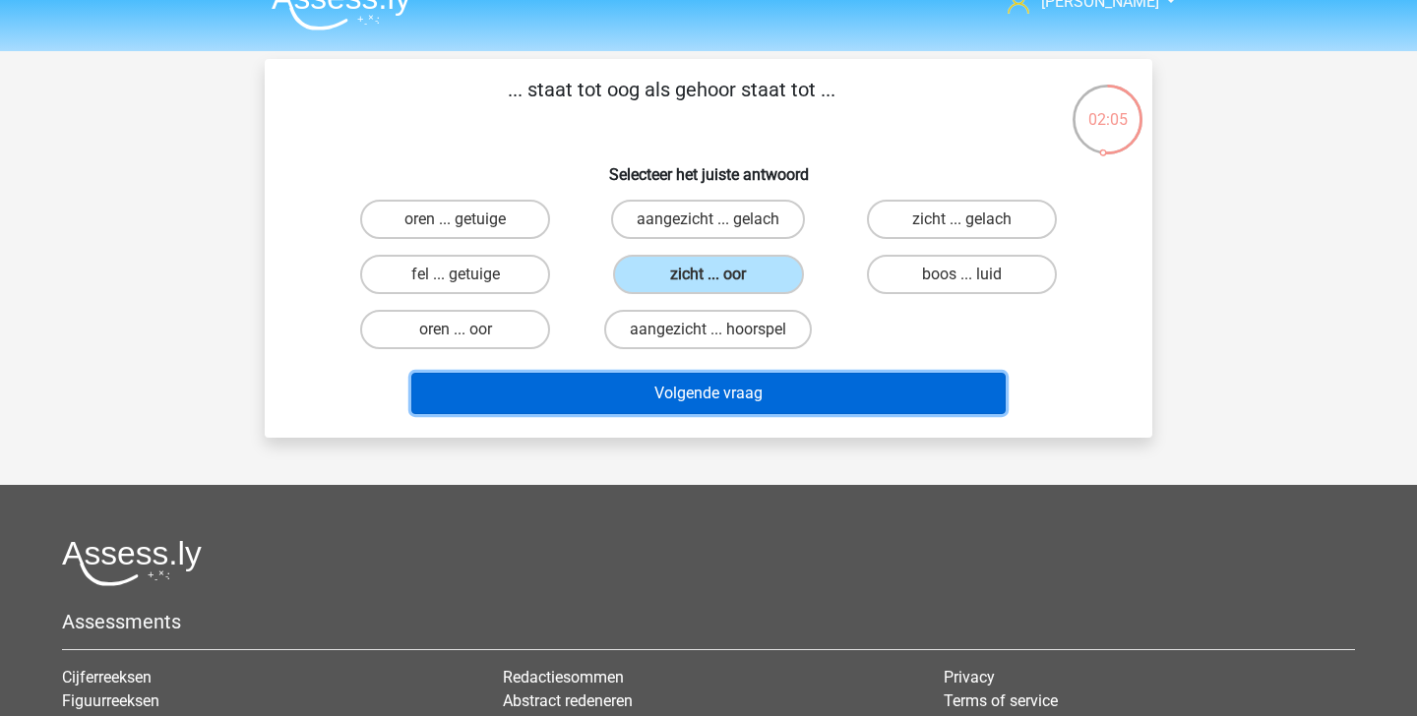
click at [705, 392] on button "Volgende vraag" at bounding box center [708, 393] width 595 height 41
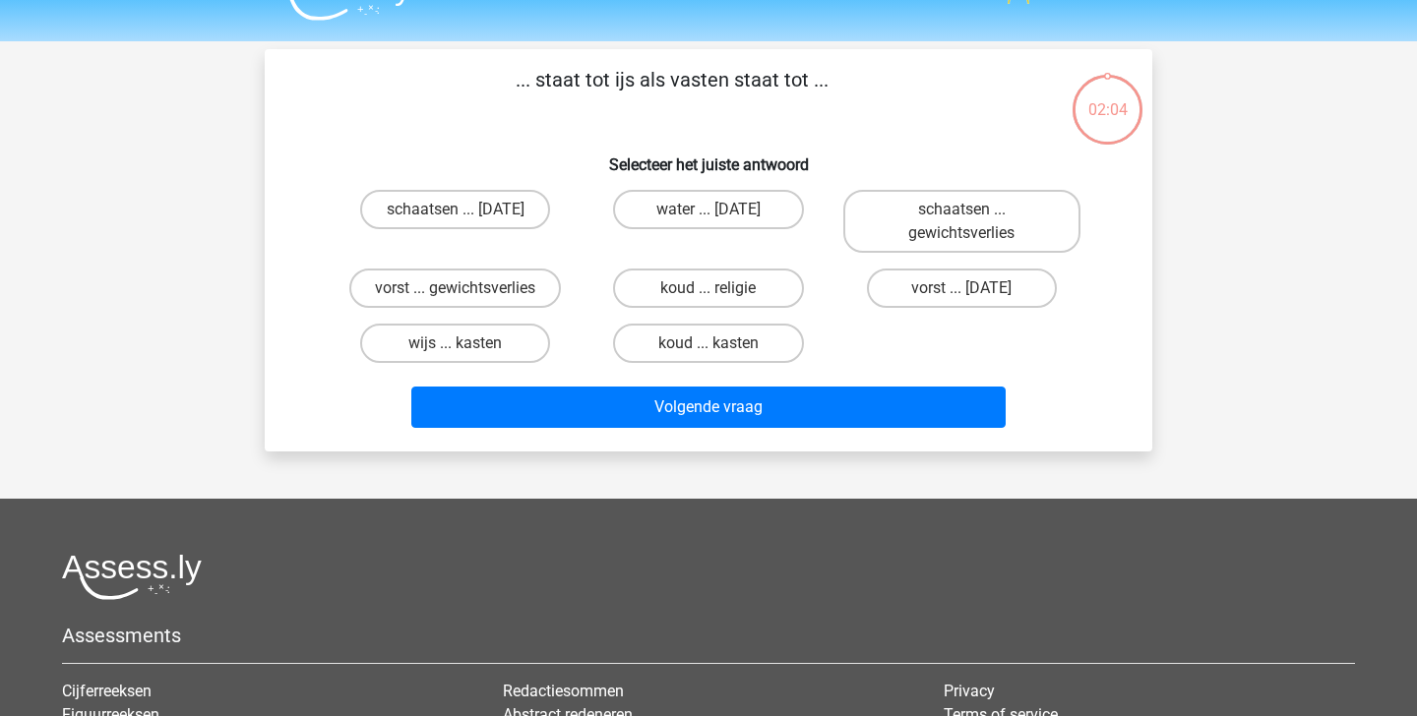
scroll to position [0, 0]
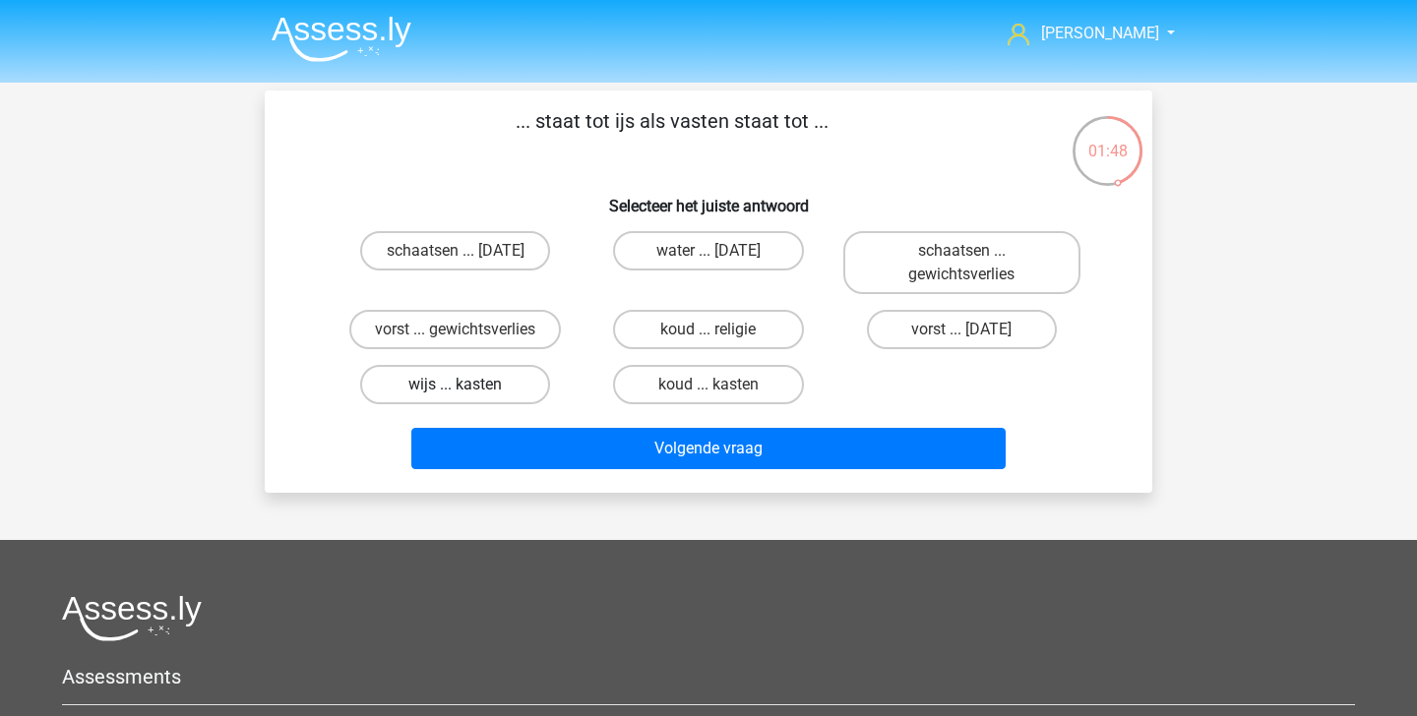
click at [516, 384] on label "wijs ... kasten" at bounding box center [455, 384] width 190 height 39
click at [468, 385] on input "wijs ... kasten" at bounding box center [462, 391] width 13 height 13
radio input "true"
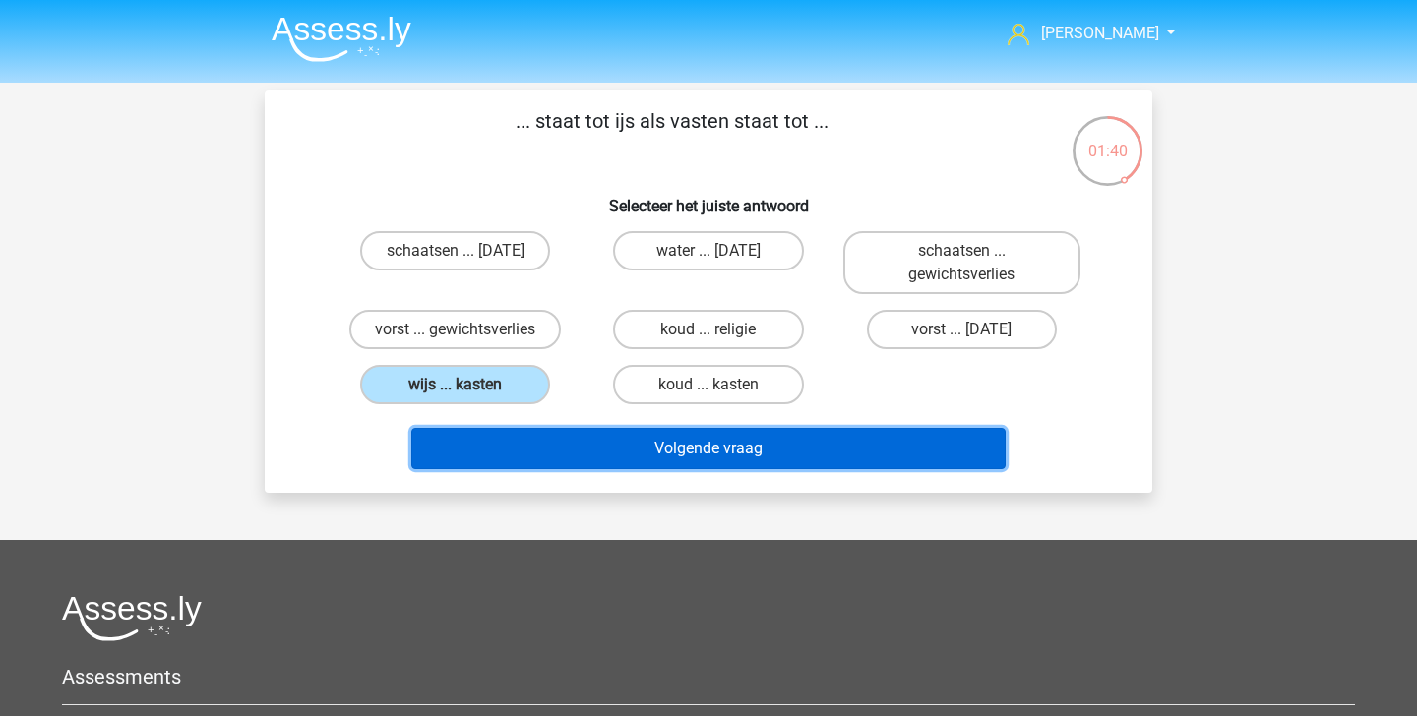
click at [767, 442] on button "Volgende vraag" at bounding box center [708, 448] width 595 height 41
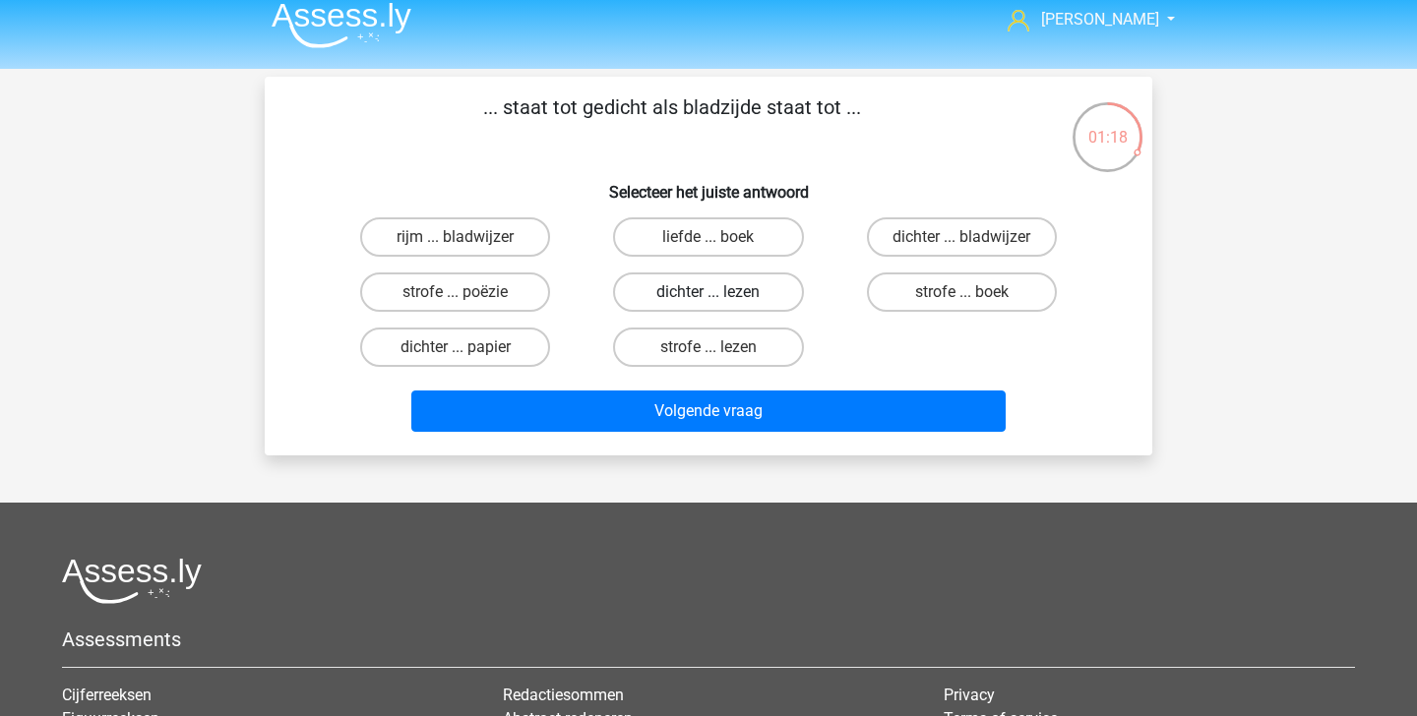
scroll to position [18, 0]
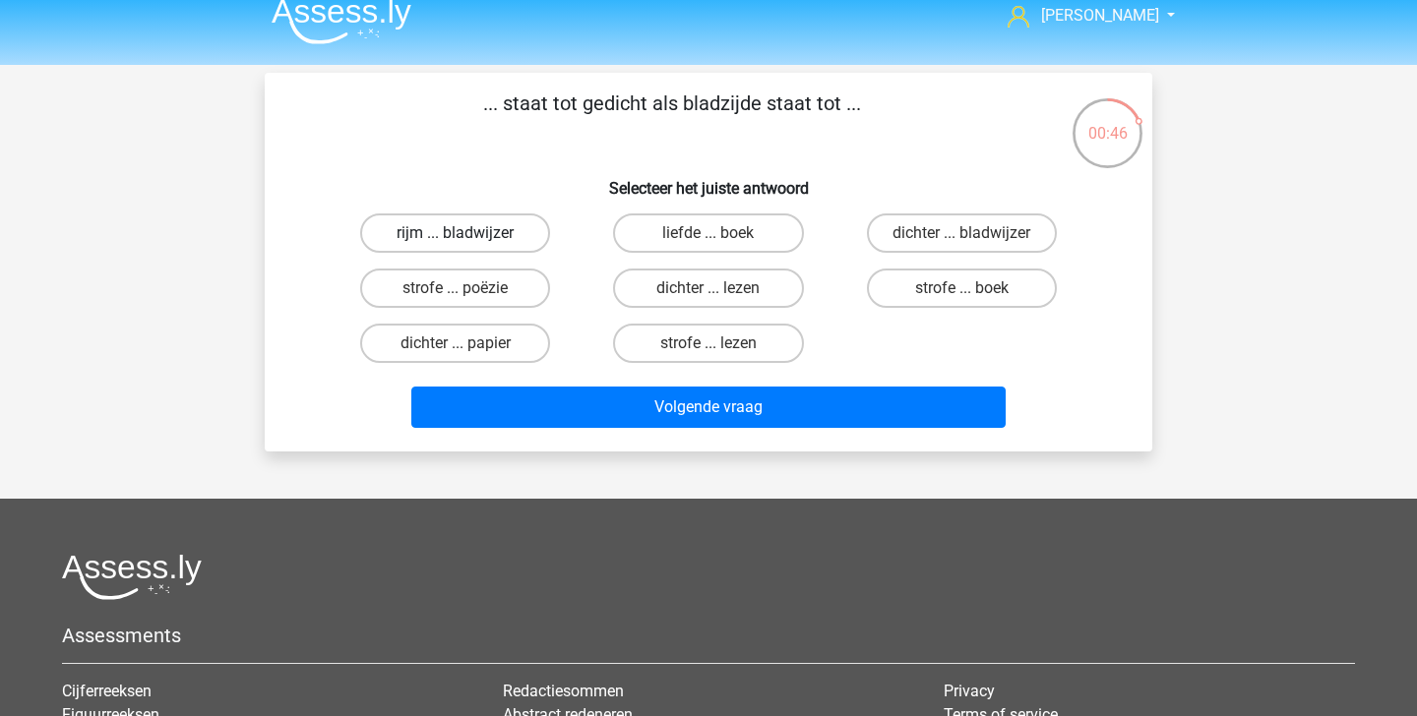
click at [511, 236] on label "rijm ... bladwijzer" at bounding box center [455, 233] width 190 height 39
click at [468, 236] on input "rijm ... bladwijzer" at bounding box center [462, 239] width 13 height 13
radio input "true"
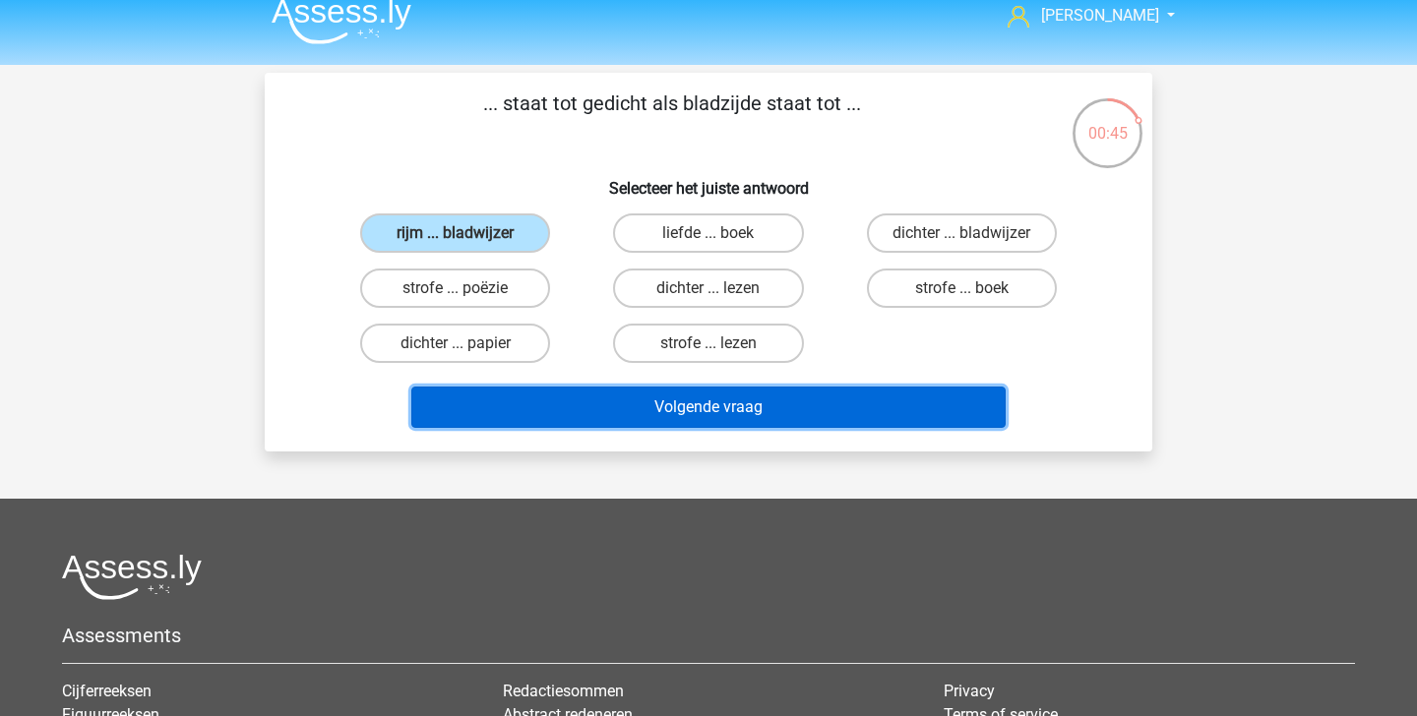
click at [621, 391] on button "Volgende vraag" at bounding box center [708, 407] width 595 height 41
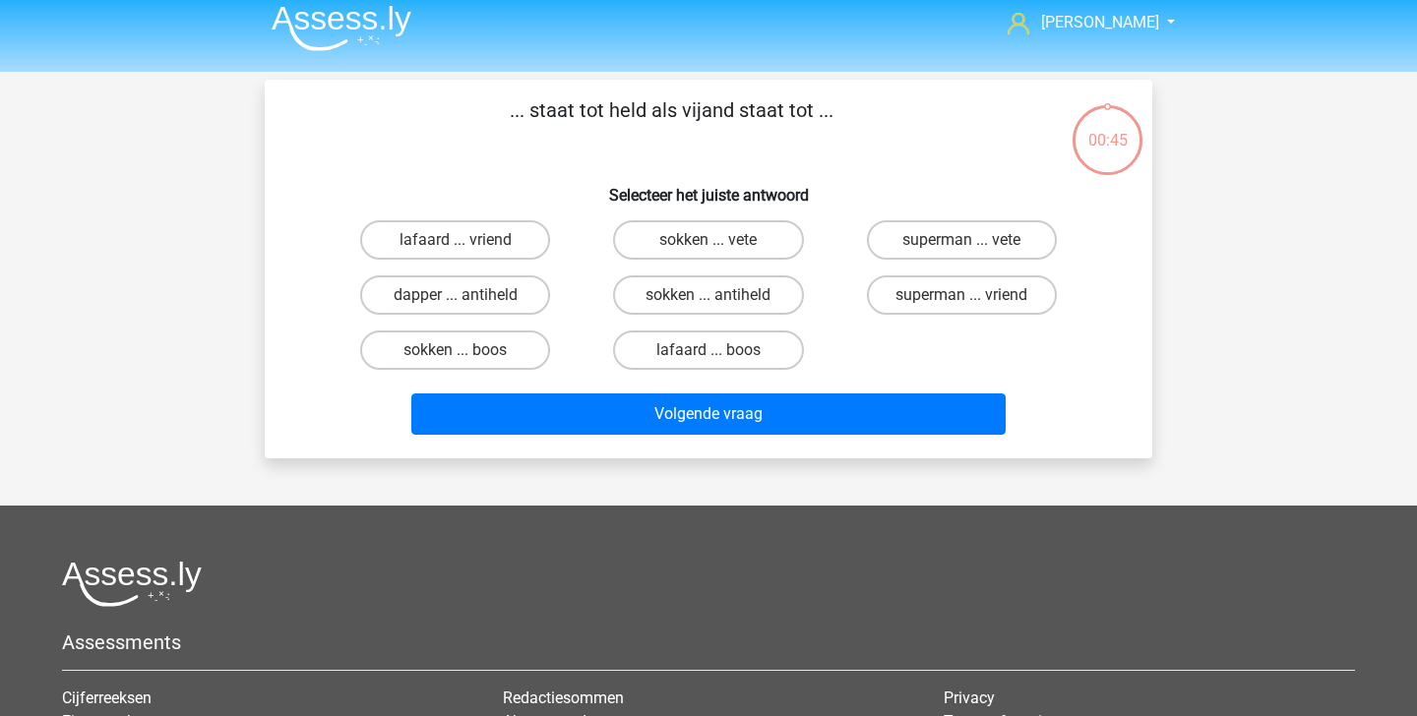
scroll to position [0, 0]
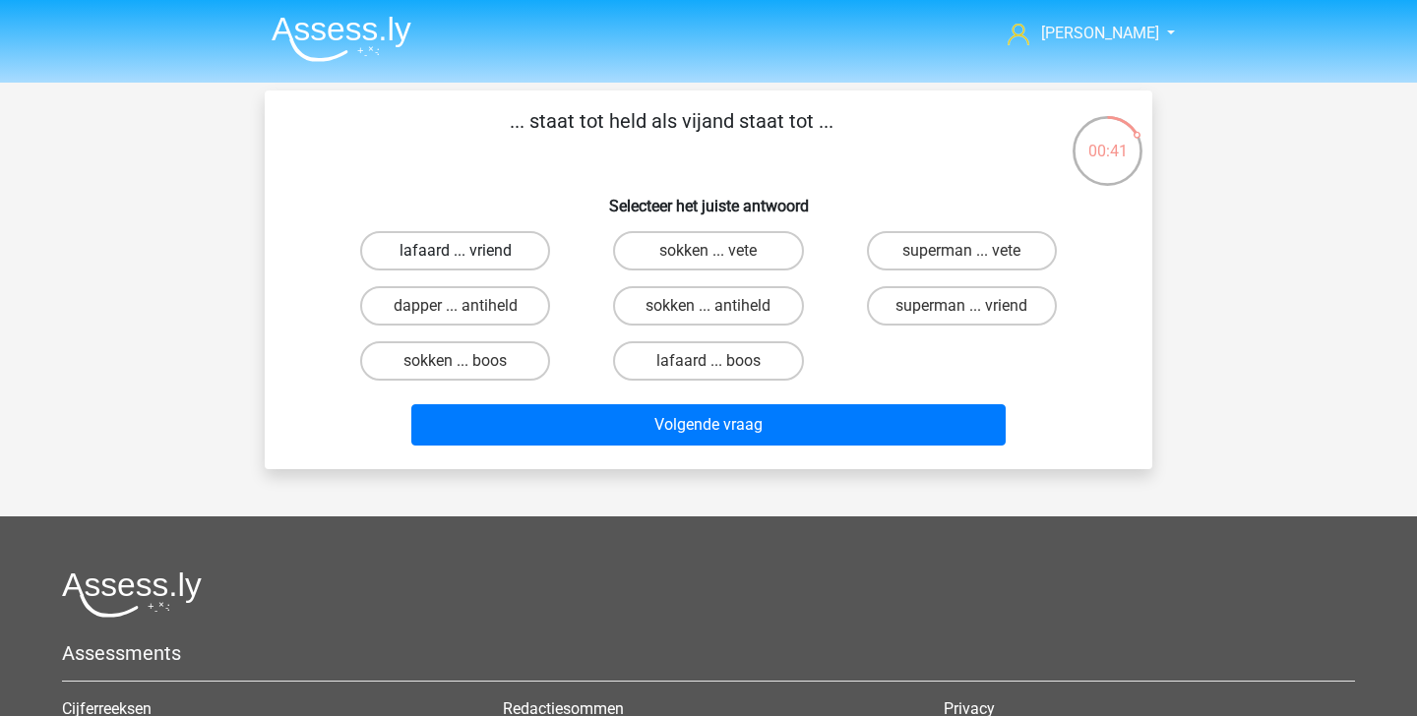
click at [490, 250] on label "lafaard ... vriend" at bounding box center [455, 250] width 190 height 39
click at [468, 251] on input "lafaard ... vriend" at bounding box center [462, 257] width 13 height 13
radio input "true"
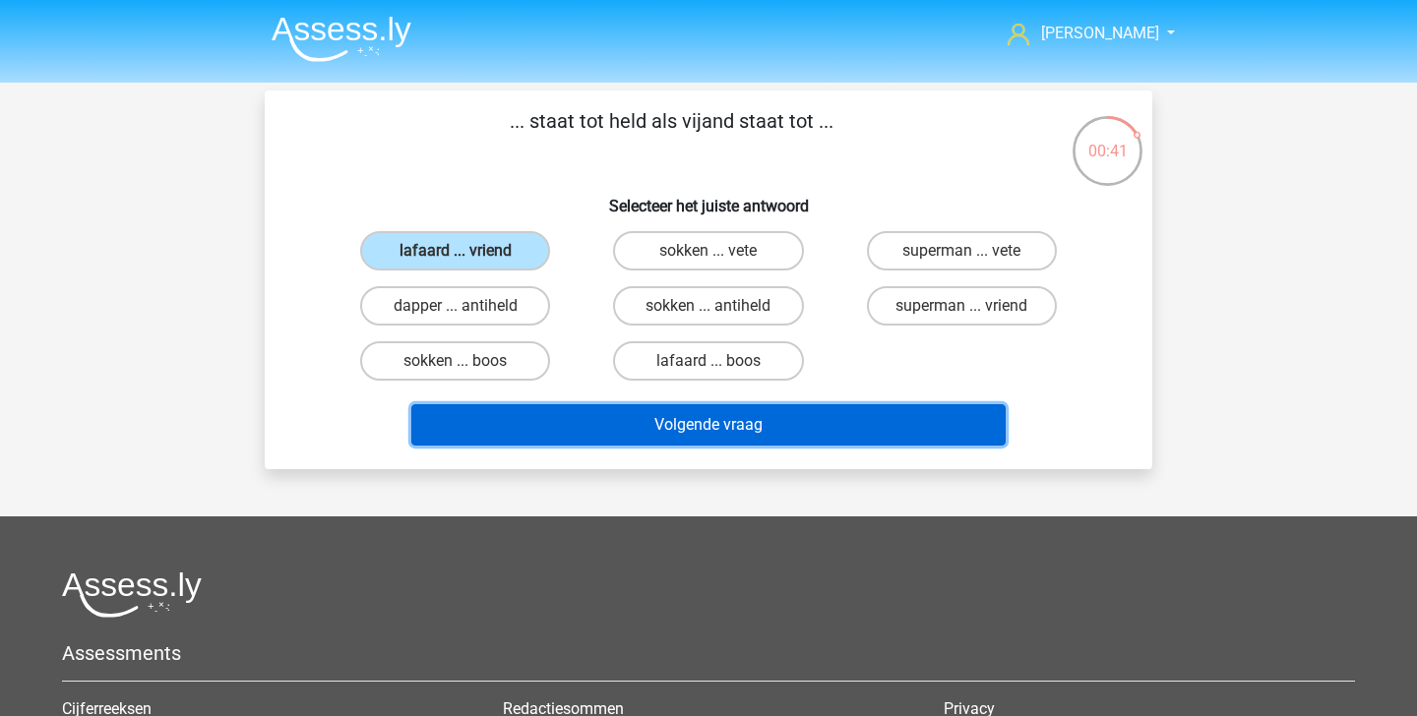
click at [629, 408] on button "Volgende vraag" at bounding box center [708, 424] width 595 height 41
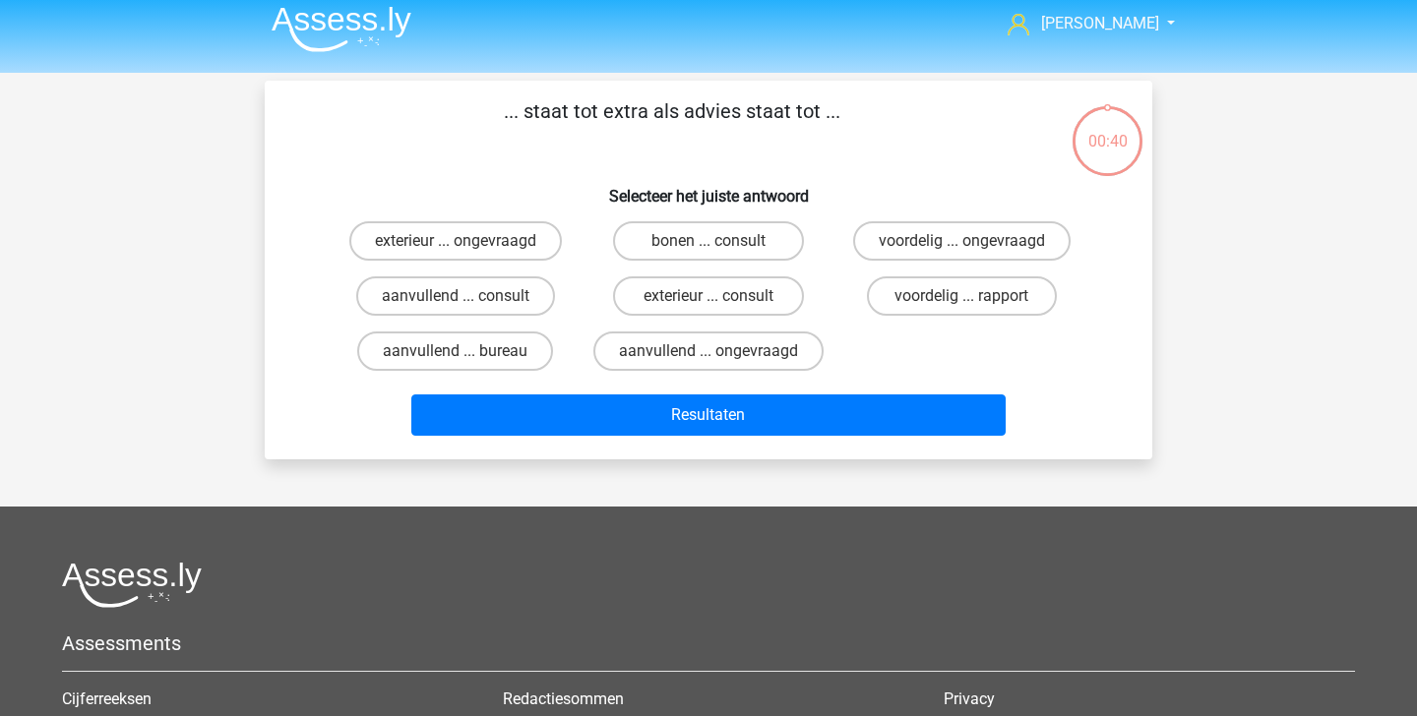
scroll to position [3, 0]
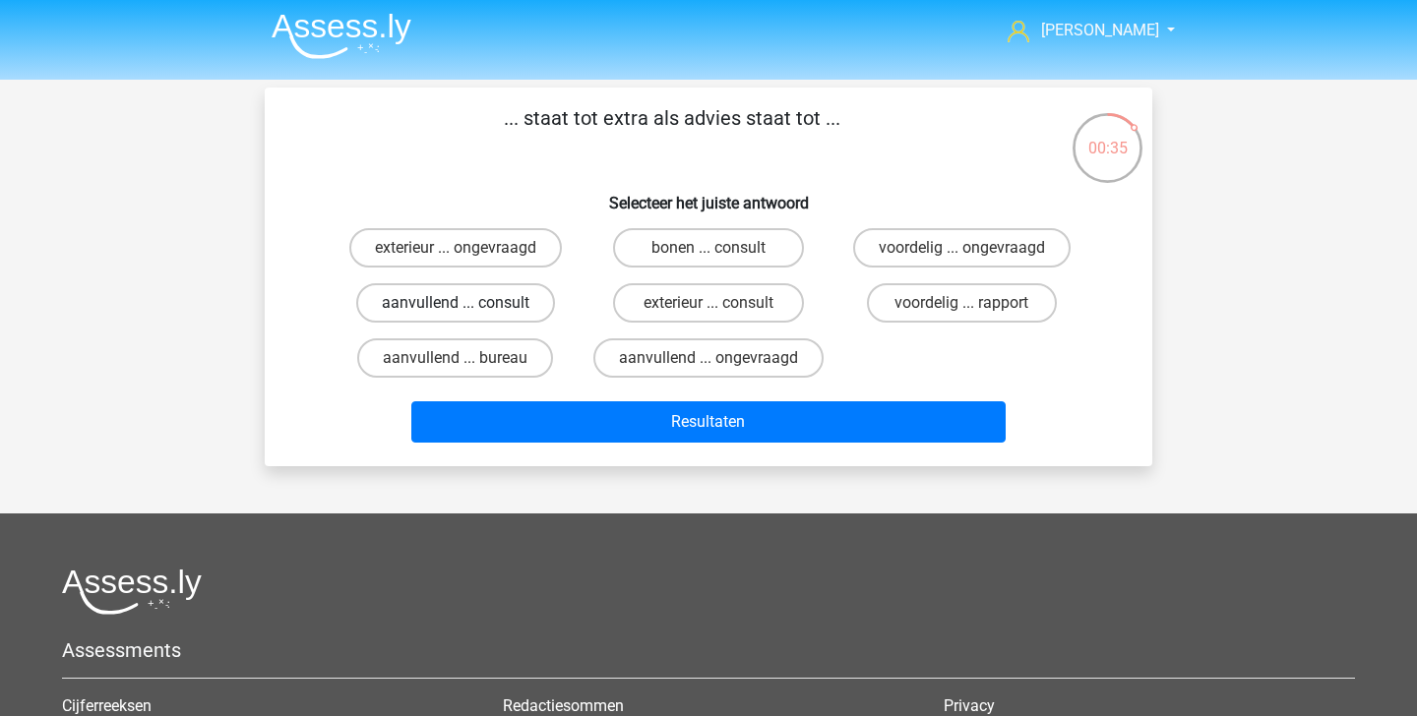
click at [516, 294] on label "aanvullend ... consult" at bounding box center [455, 302] width 199 height 39
click at [468, 303] on input "aanvullend ... consult" at bounding box center [462, 309] width 13 height 13
radio input "true"
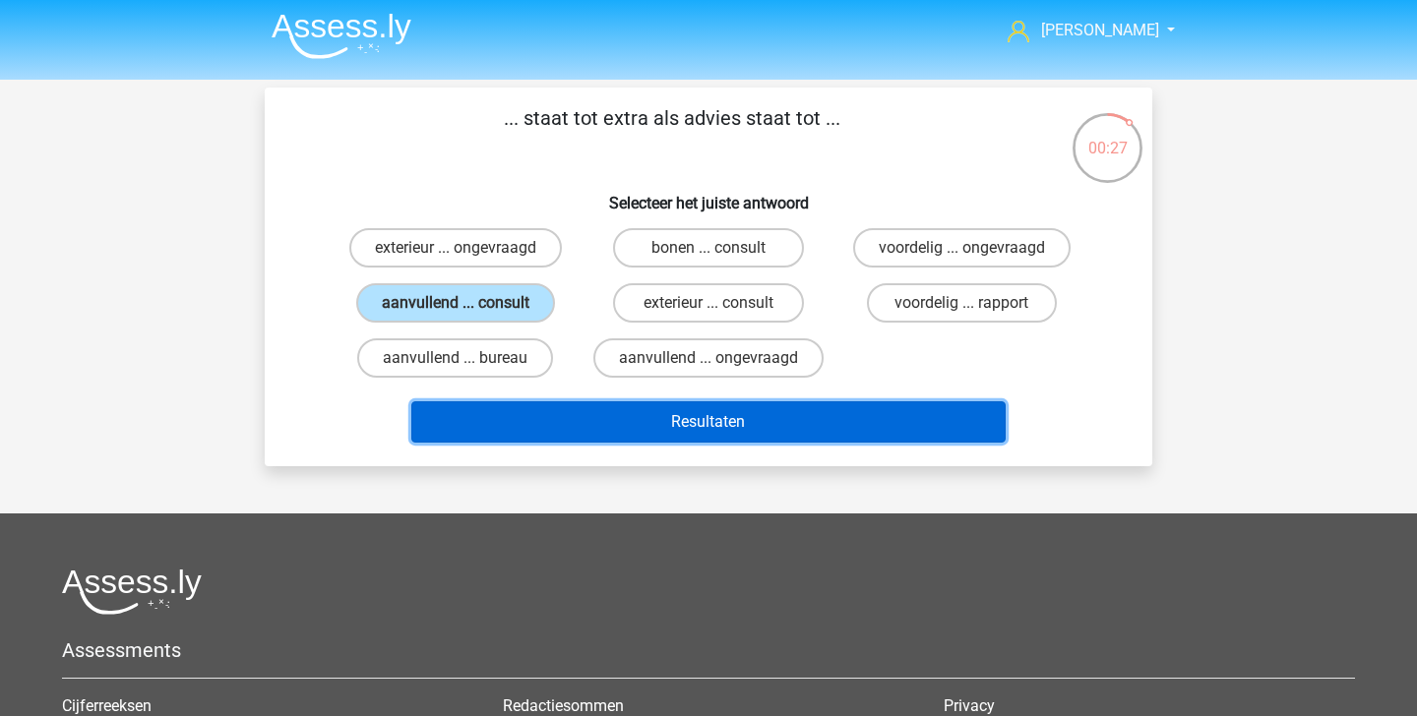
click at [590, 428] on button "Resultaten" at bounding box center [708, 421] width 595 height 41
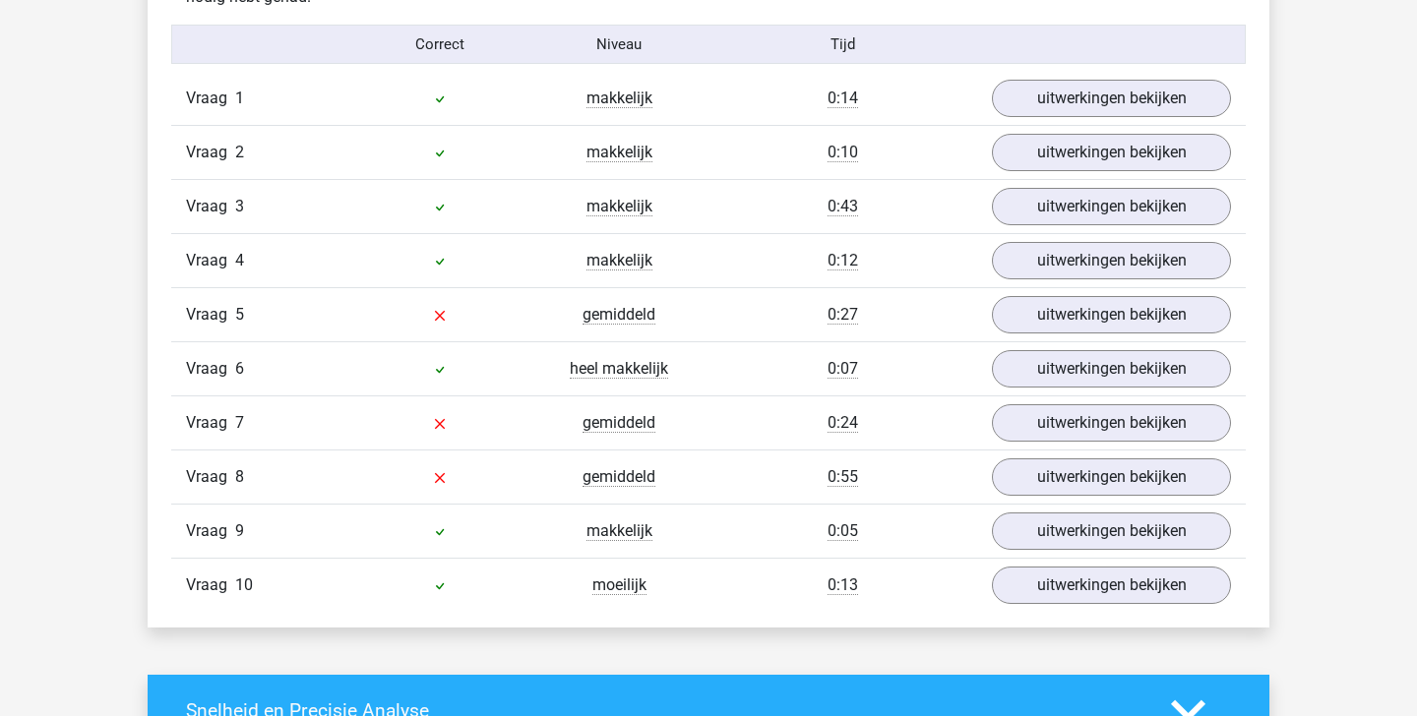
scroll to position [1243, 0]
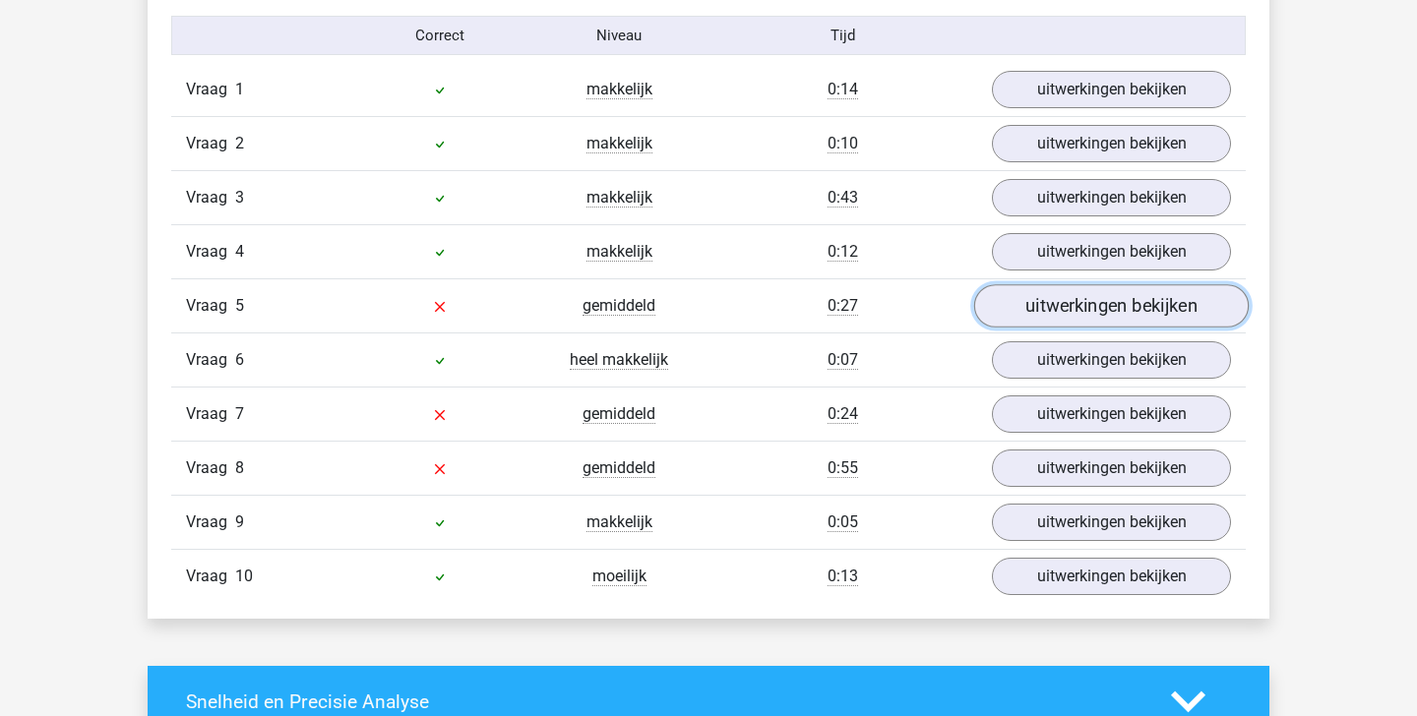
click at [1024, 303] on link "uitwerkingen bekijken" at bounding box center [1111, 305] width 275 height 43
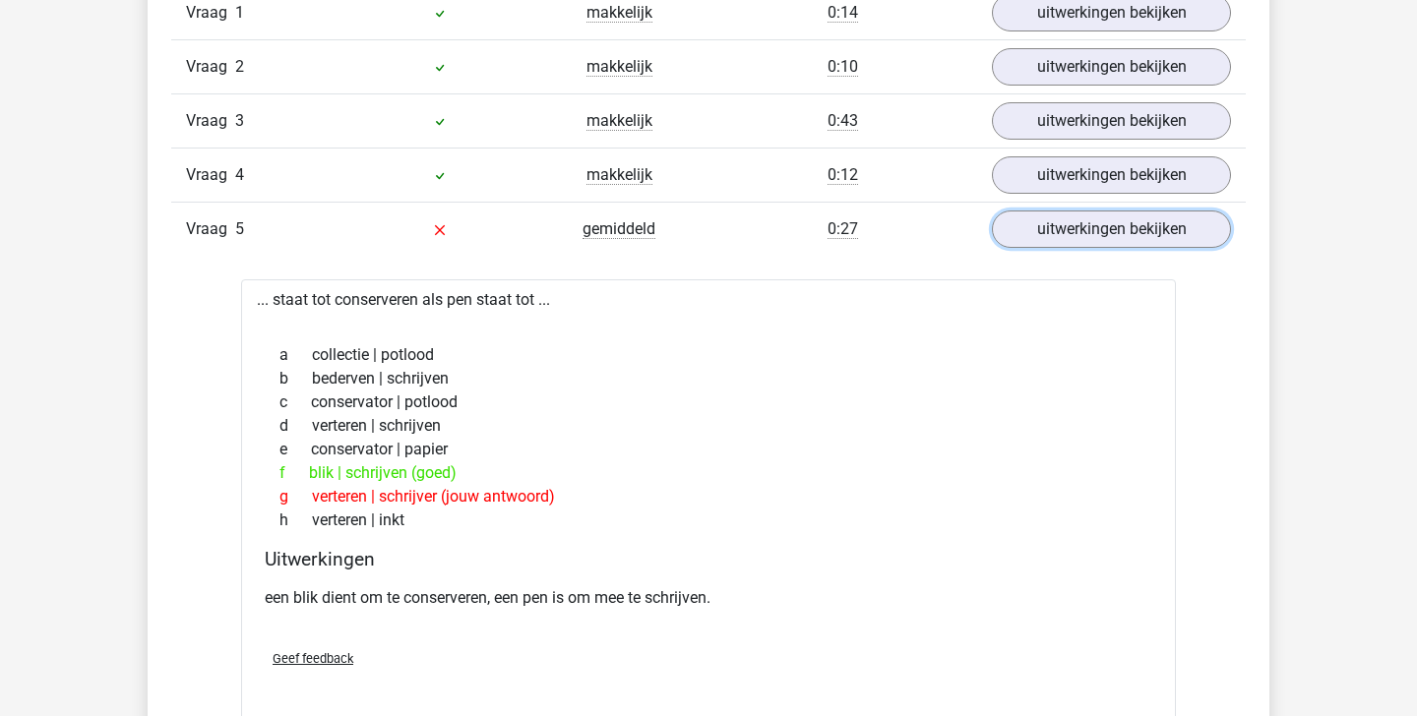
scroll to position [1323, 0]
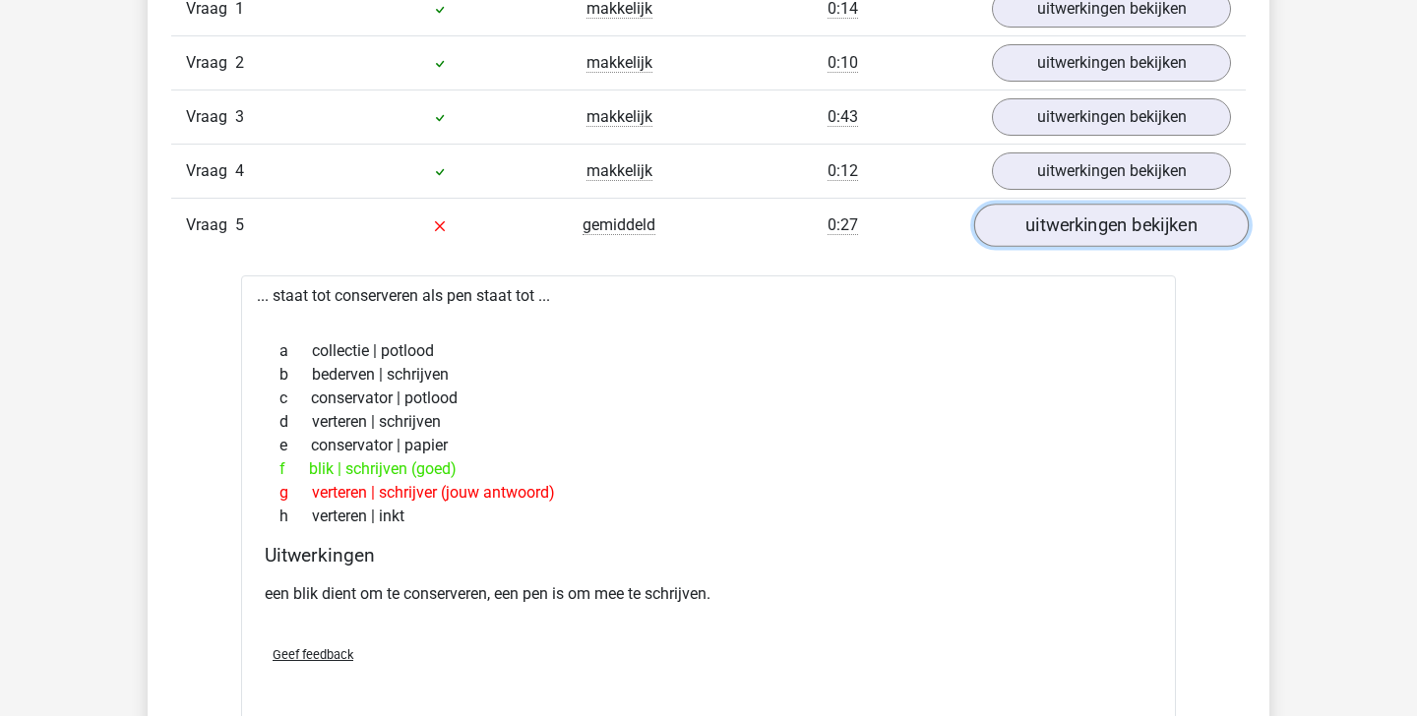
click at [1115, 212] on link "uitwerkingen bekijken" at bounding box center [1111, 225] width 275 height 43
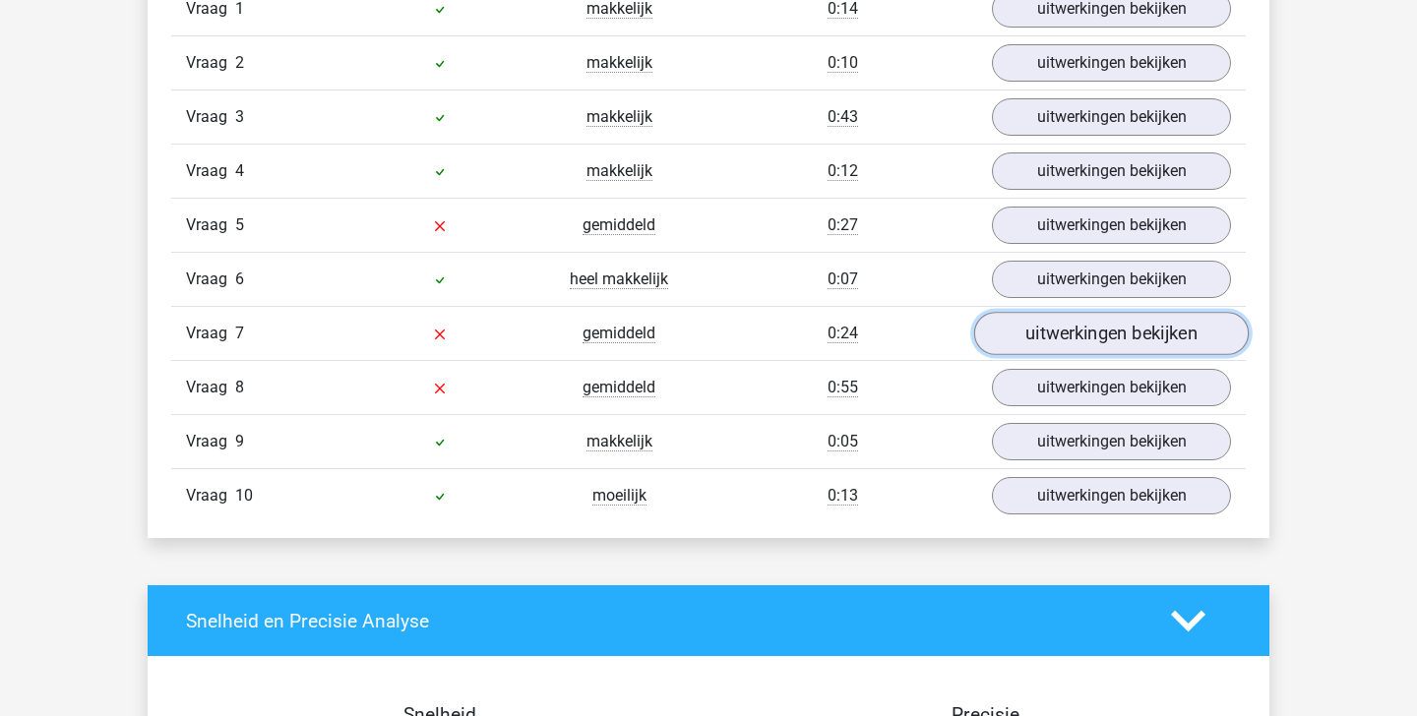
click at [1065, 327] on link "uitwerkingen bekijken" at bounding box center [1111, 333] width 275 height 43
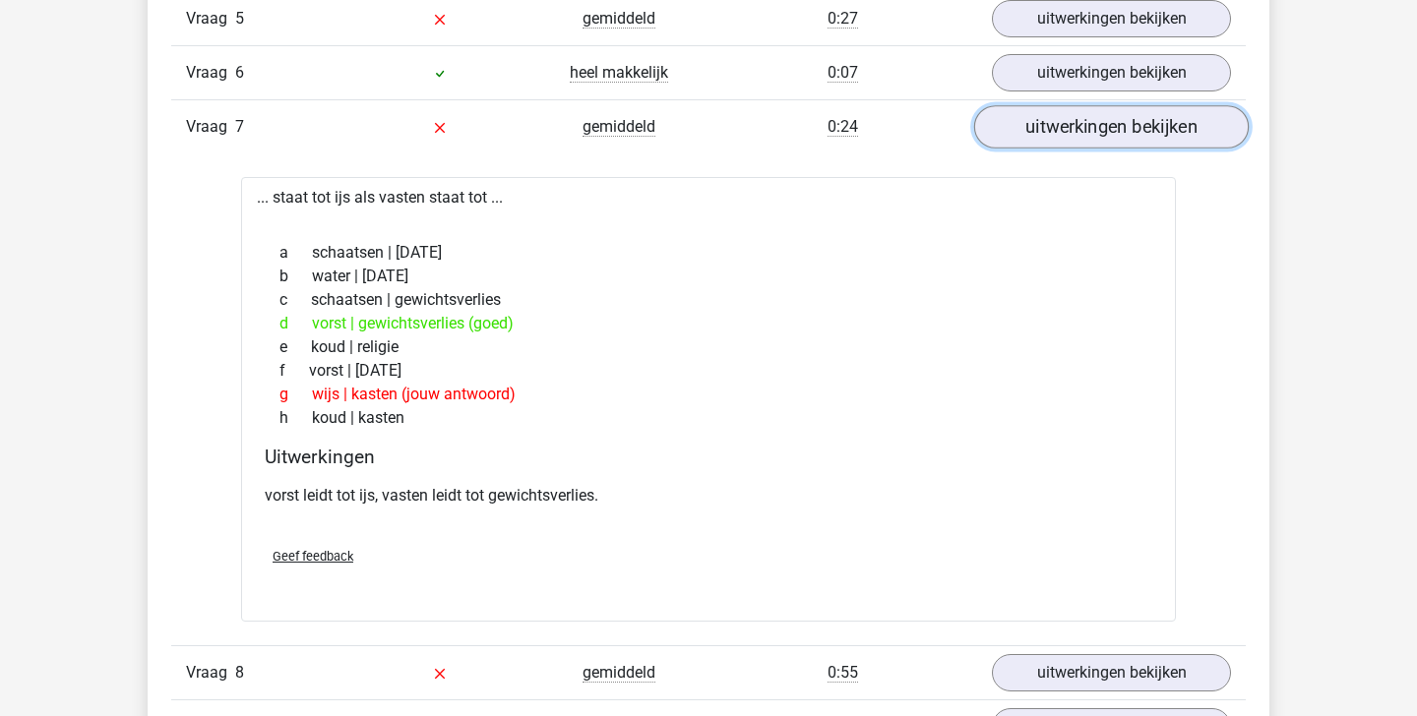
scroll to position [1528, 0]
click at [1134, 124] on link "uitwerkingen bekijken" at bounding box center [1111, 128] width 275 height 43
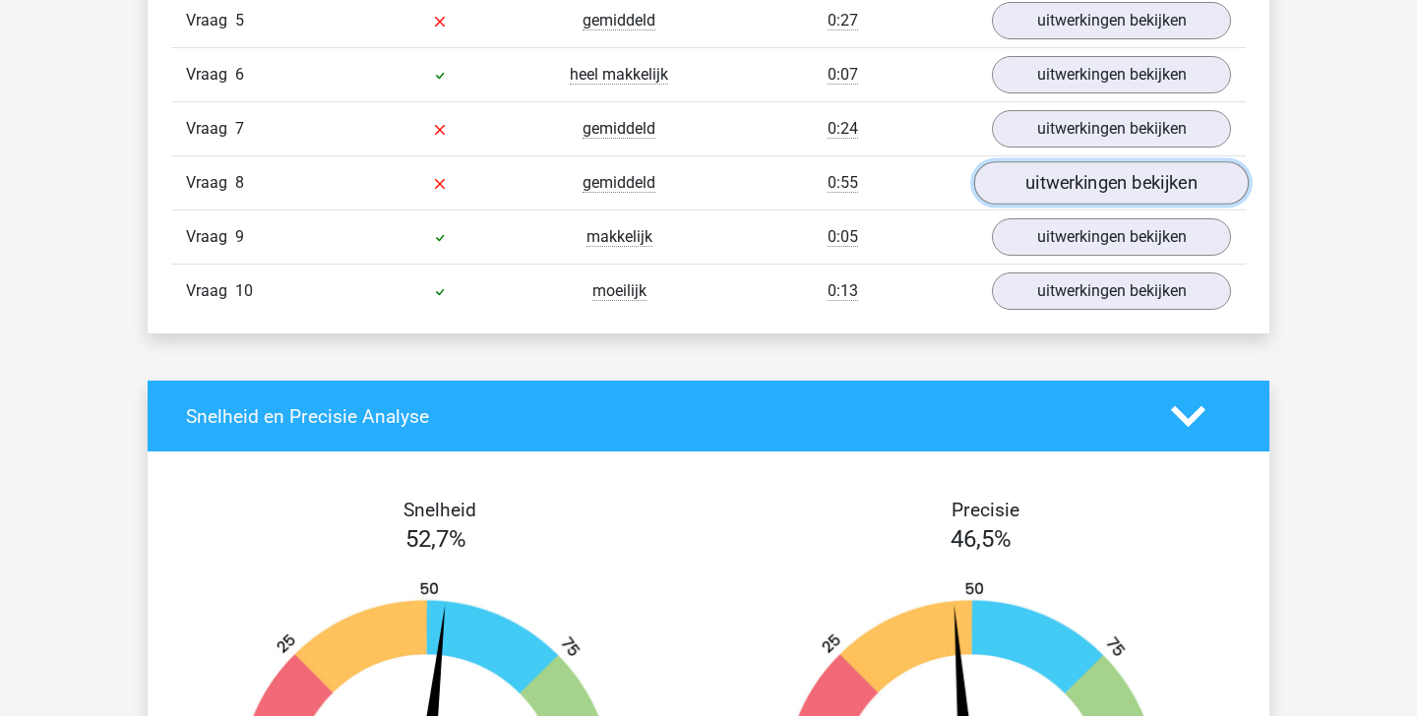
click at [1099, 188] on link "uitwerkingen bekijken" at bounding box center [1111, 182] width 275 height 43
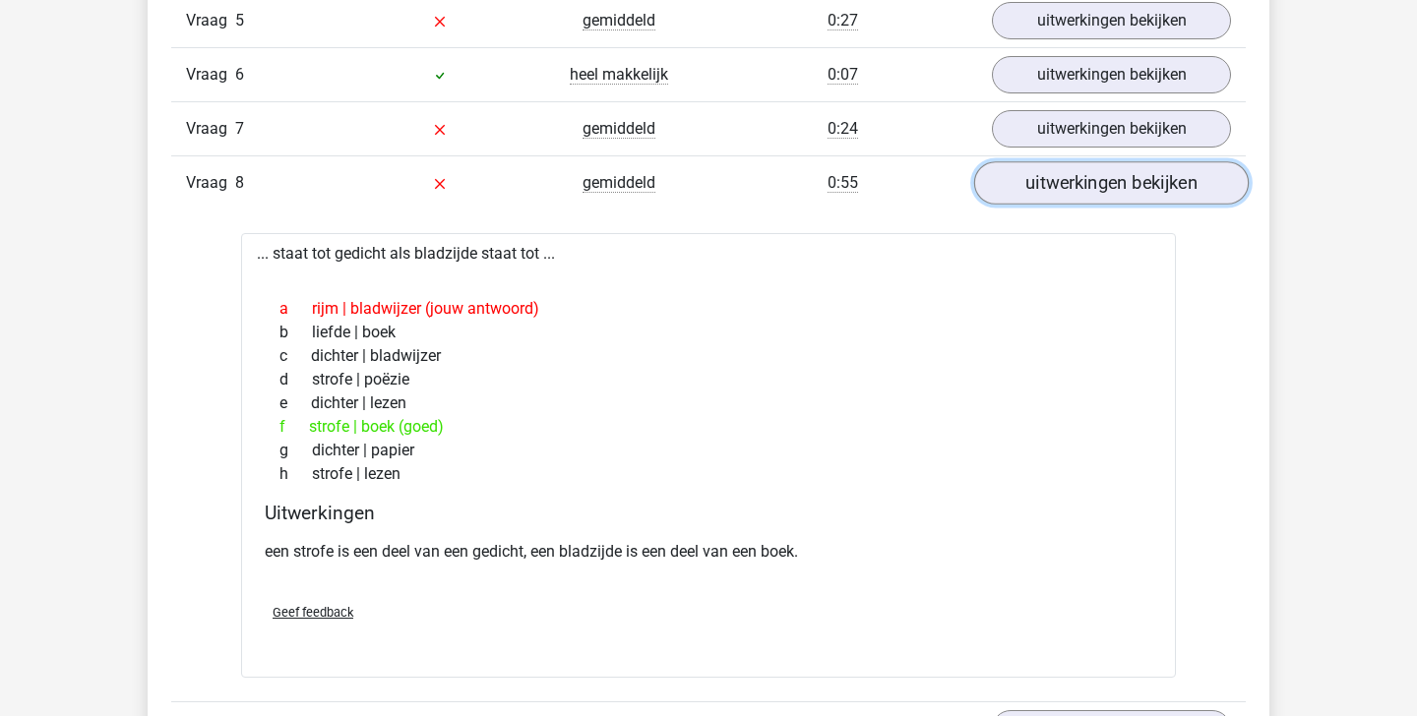
click at [1099, 188] on link "uitwerkingen bekijken" at bounding box center [1111, 182] width 275 height 43
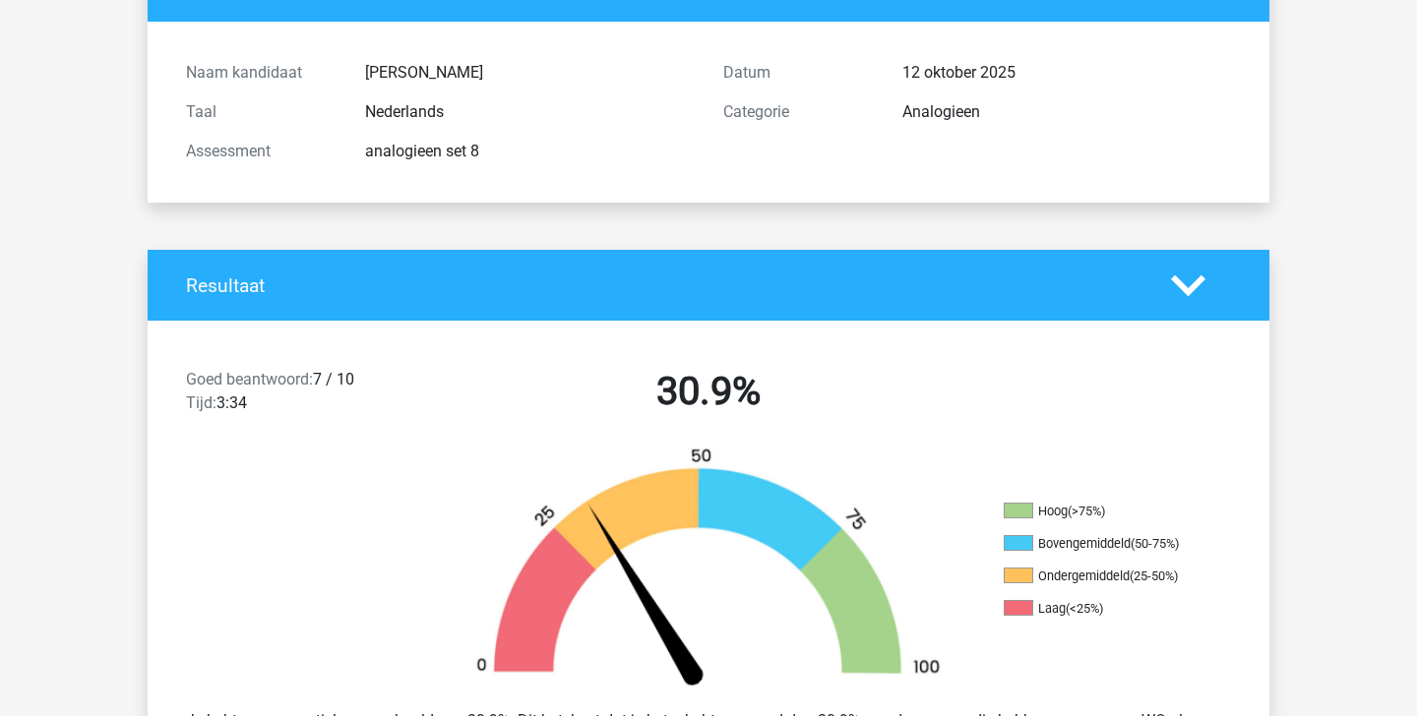
scroll to position [0, 0]
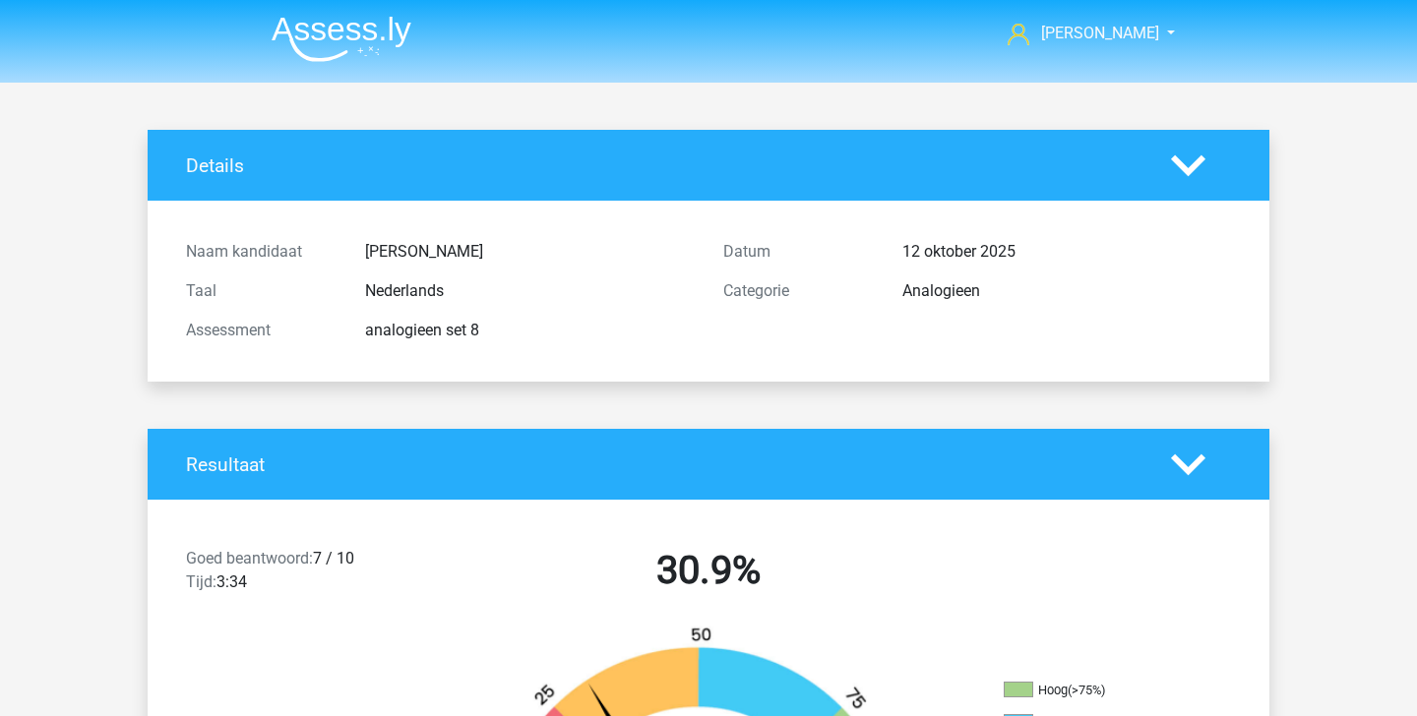
click at [321, 24] on img at bounding box center [342, 39] width 140 height 46
